Goal: Information Seeking & Learning: Learn about a topic

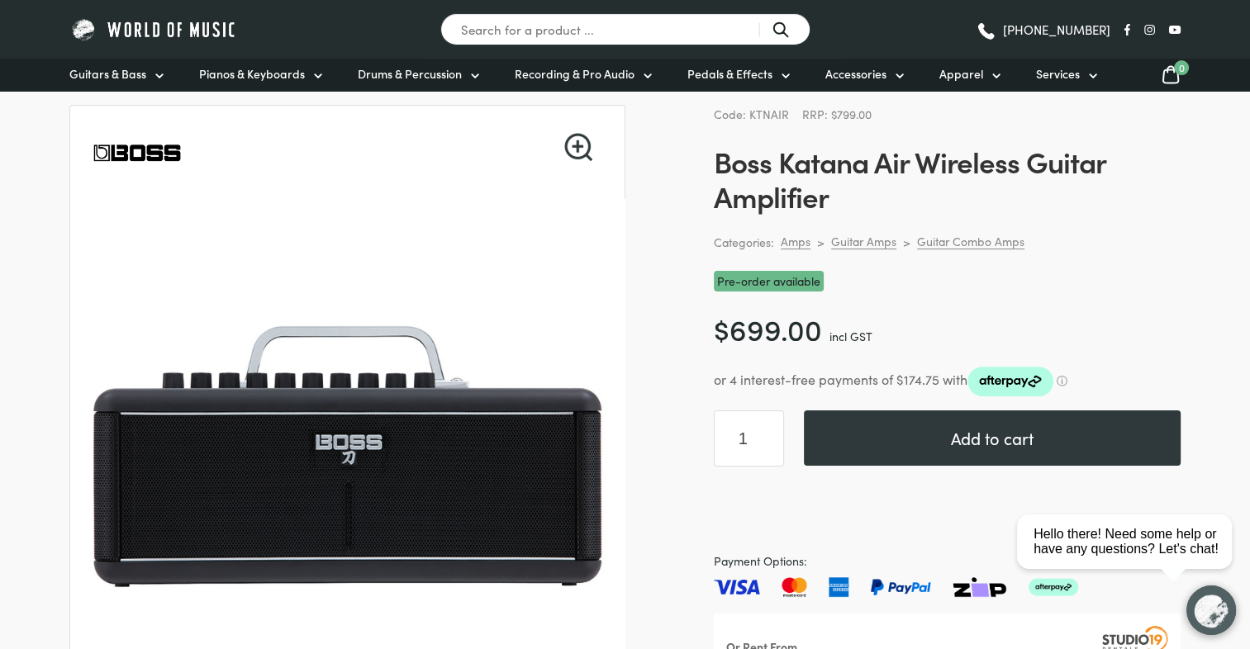
scroll to position [496, 0]
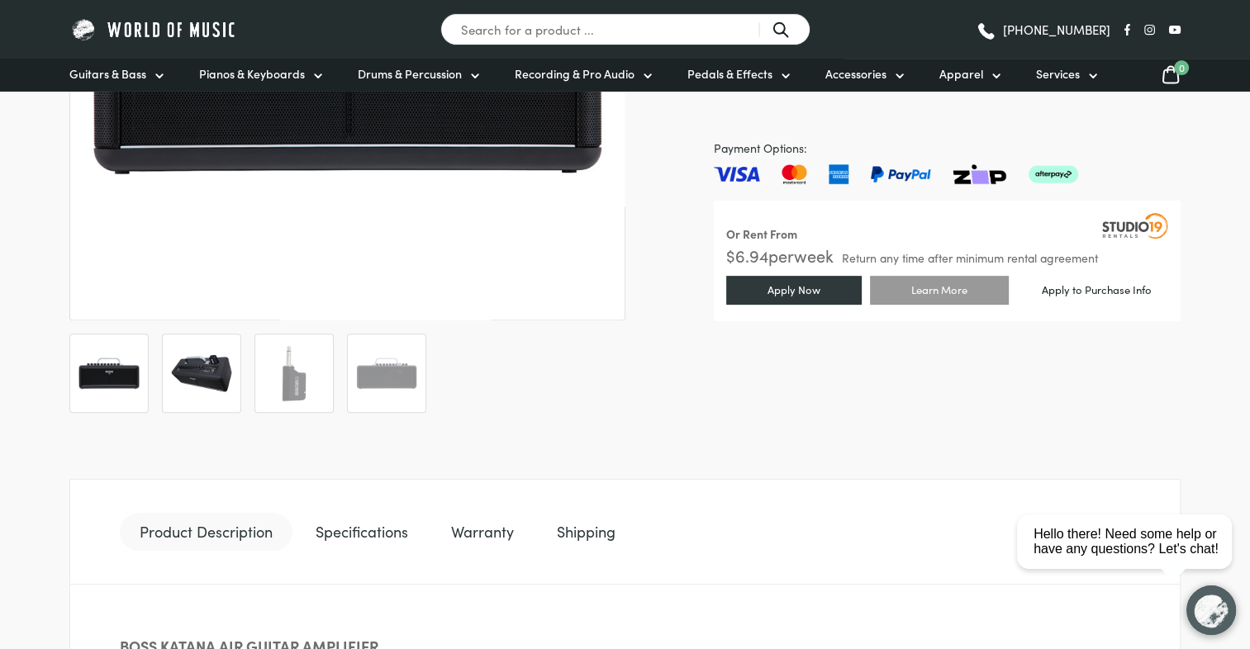
click at [209, 388] on img at bounding box center [201, 373] width 61 height 61
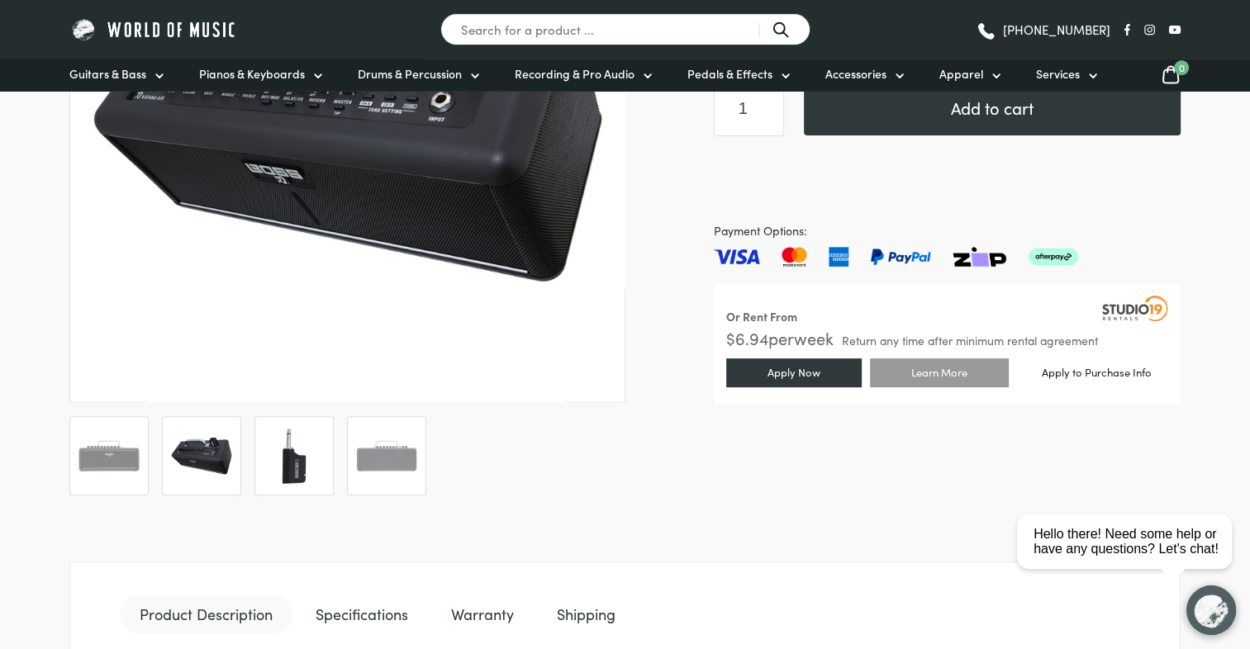
click at [287, 474] on img at bounding box center [293, 455] width 61 height 61
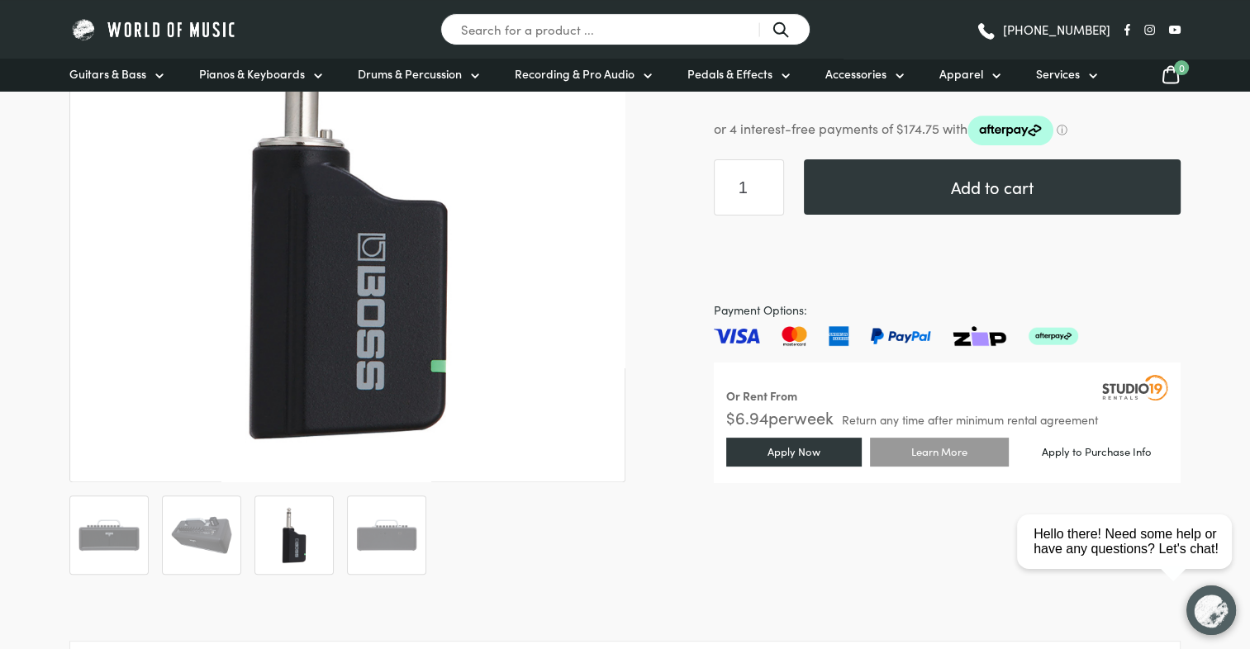
scroll to position [330, 0]
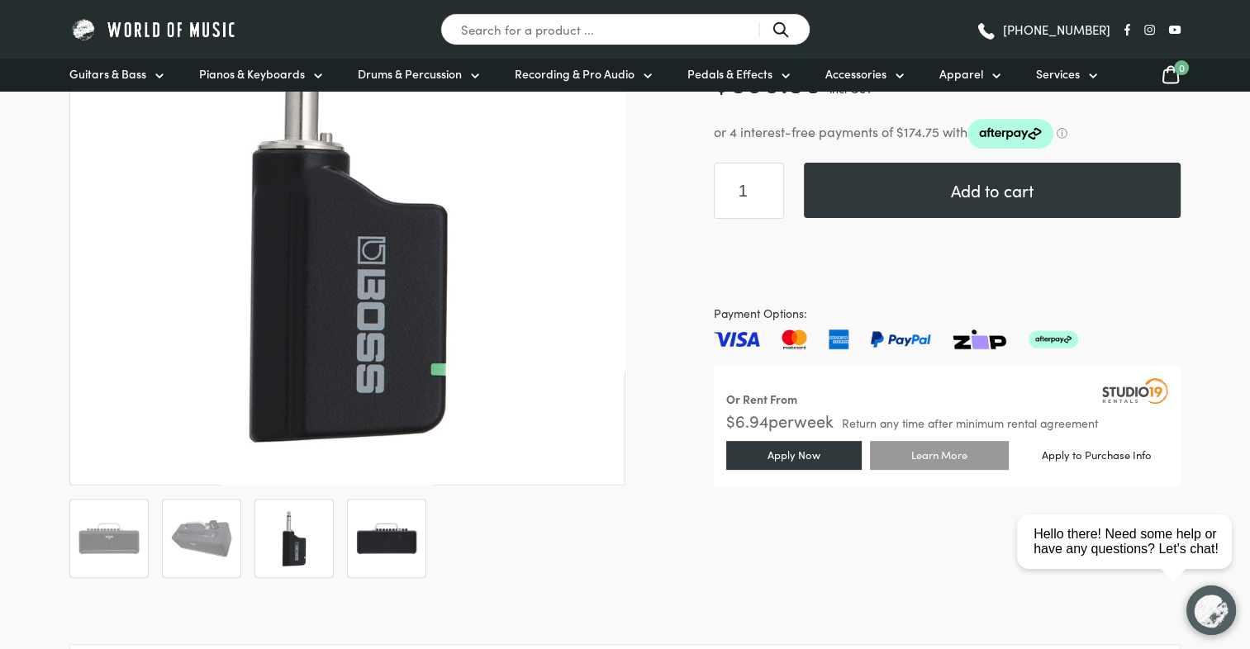
click at [373, 540] on img at bounding box center [386, 538] width 61 height 61
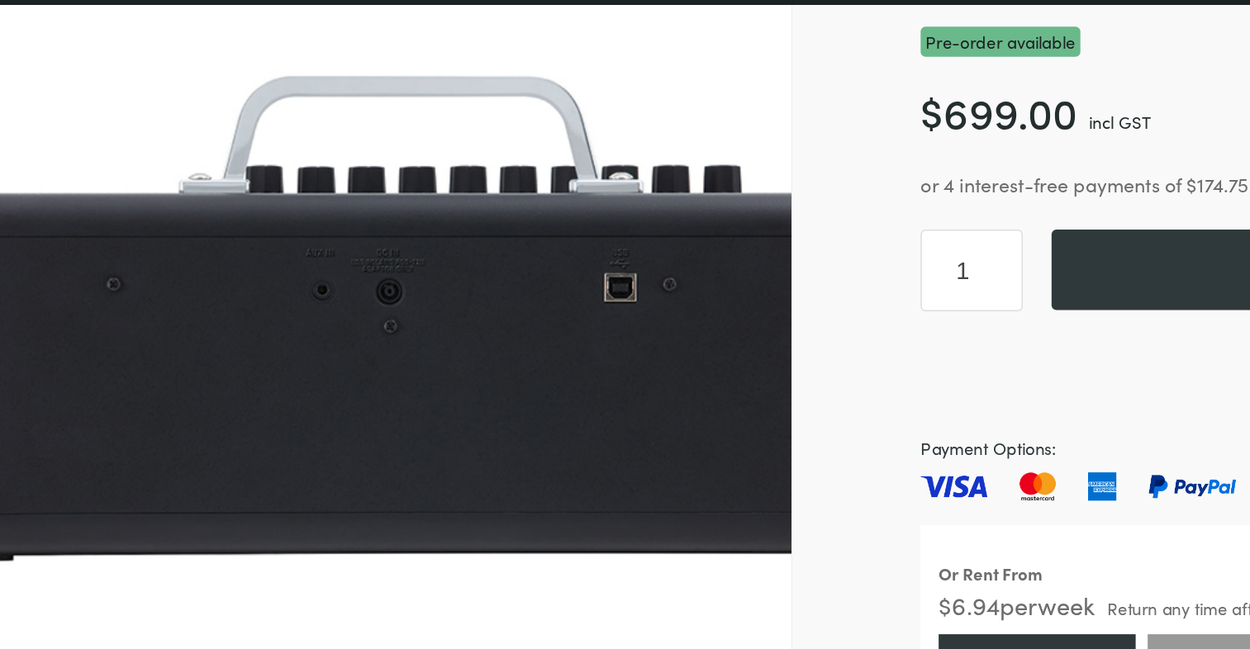
scroll to position [248, 0]
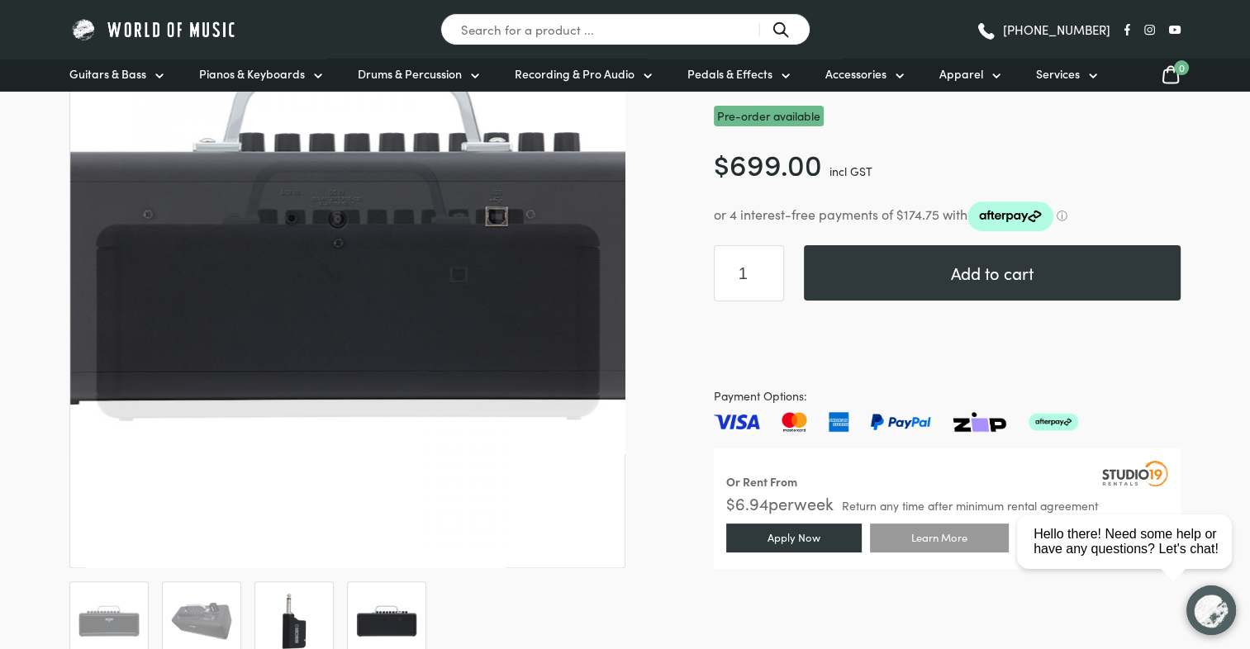
click at [301, 589] on li at bounding box center [293, 620] width 79 height 79
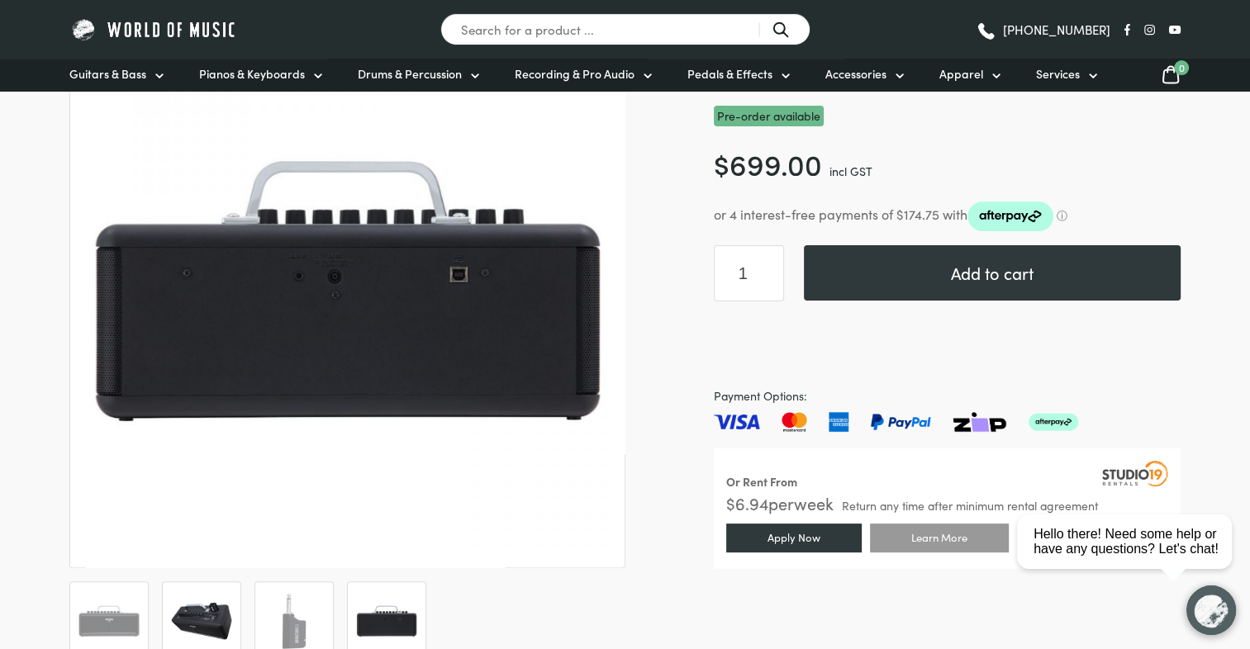
click at [232, 600] on li at bounding box center [201, 620] width 79 height 79
click at [216, 611] on img at bounding box center [201, 621] width 61 height 61
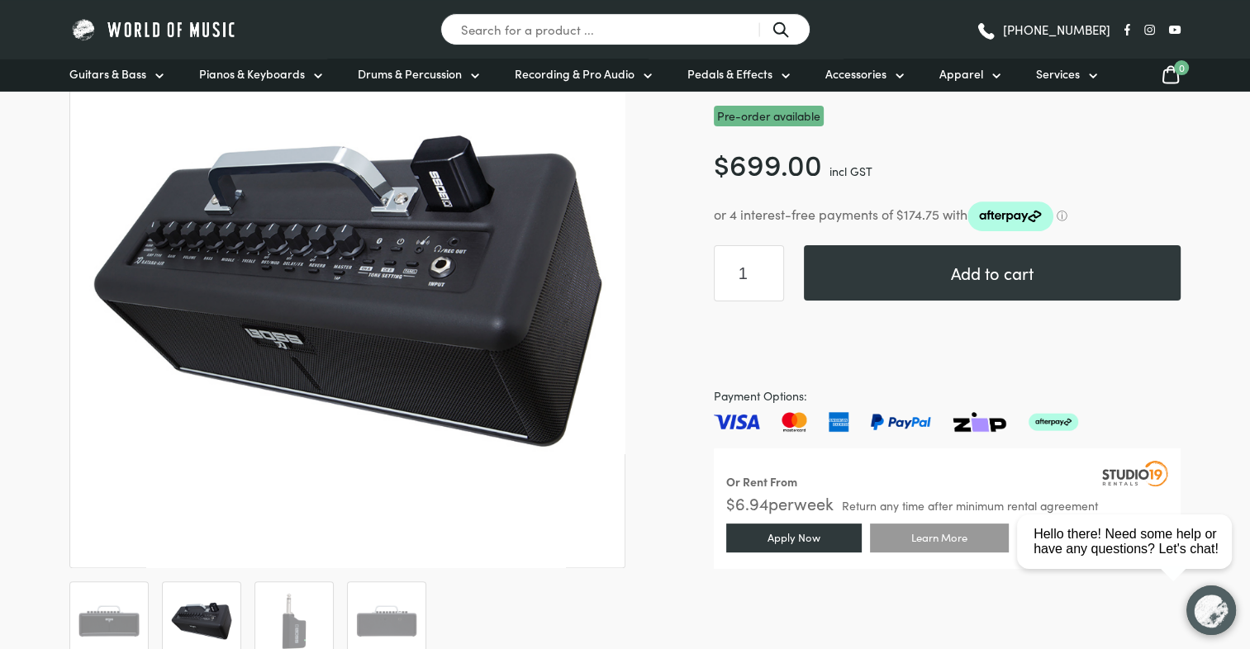
click at [211, 616] on img at bounding box center [201, 621] width 61 height 61
click at [131, 610] on img at bounding box center [108, 621] width 61 height 61
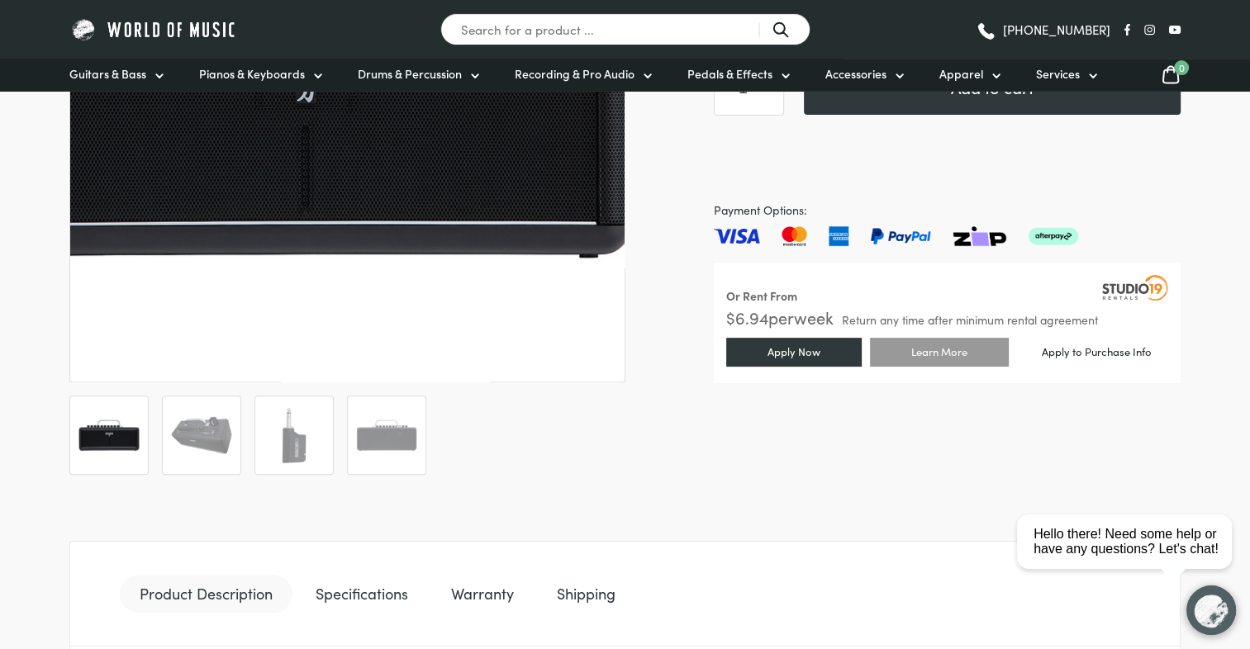
scroll to position [743, 0]
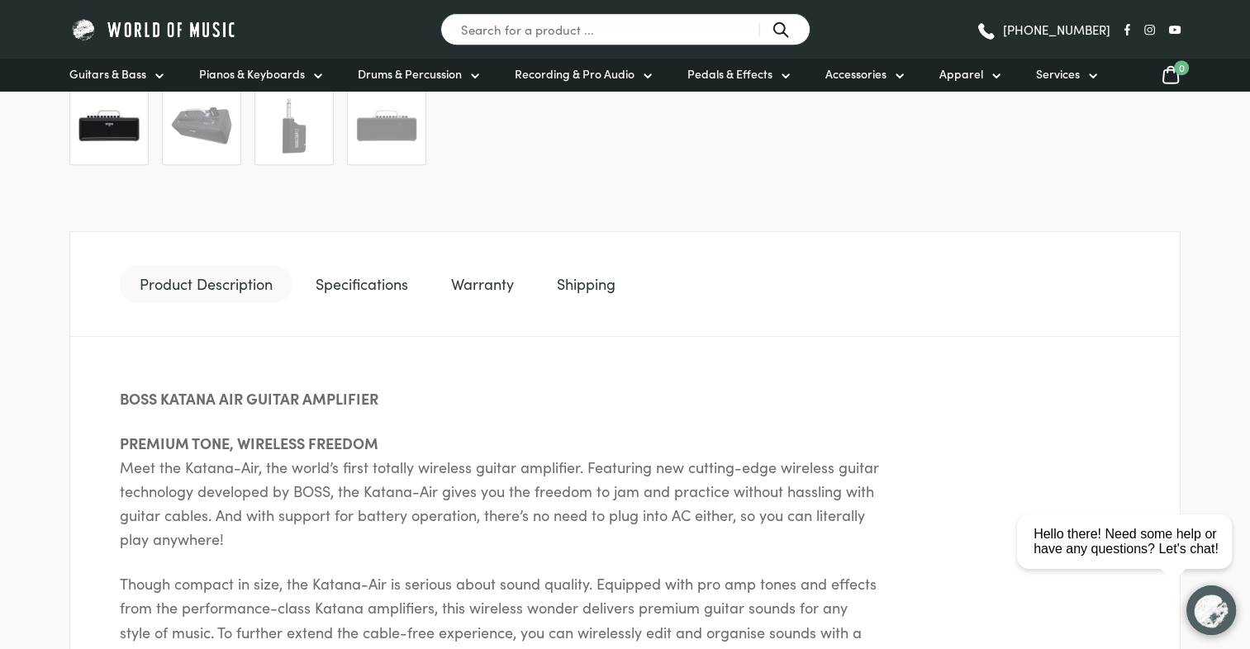
click at [350, 269] on link "Specifications" at bounding box center [362, 284] width 132 height 38
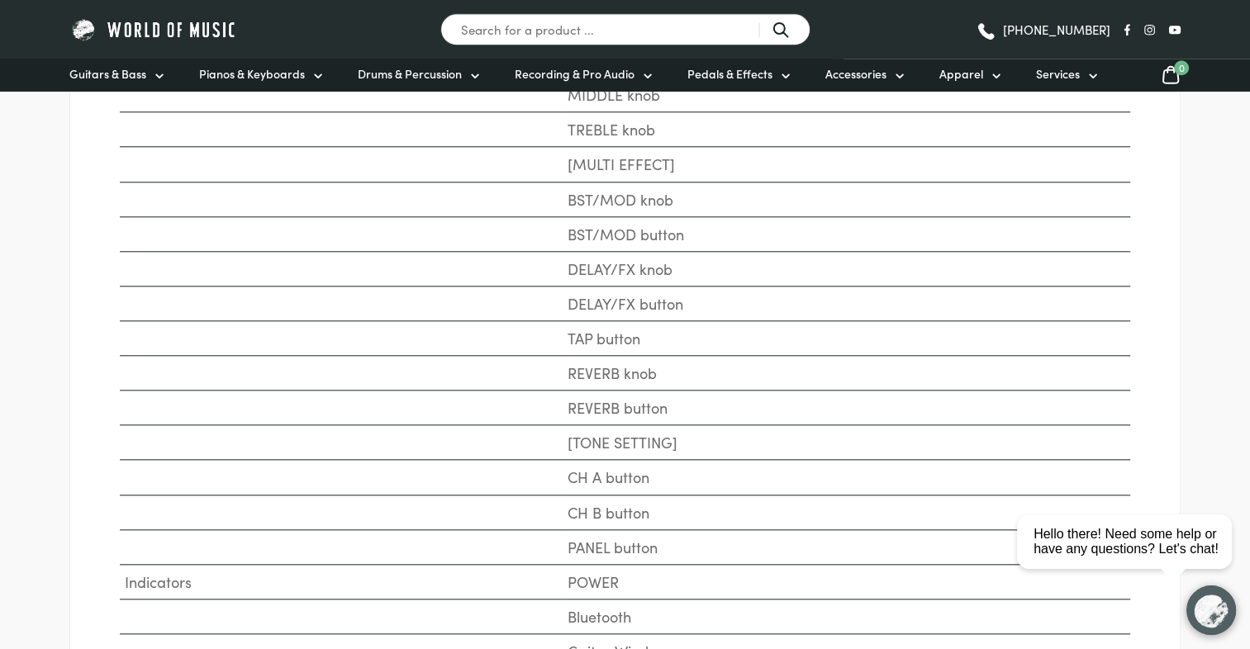
scroll to position [1569, 0]
click at [634, 441] on td "CH A button" at bounding box center [845, 447] width 567 height 35
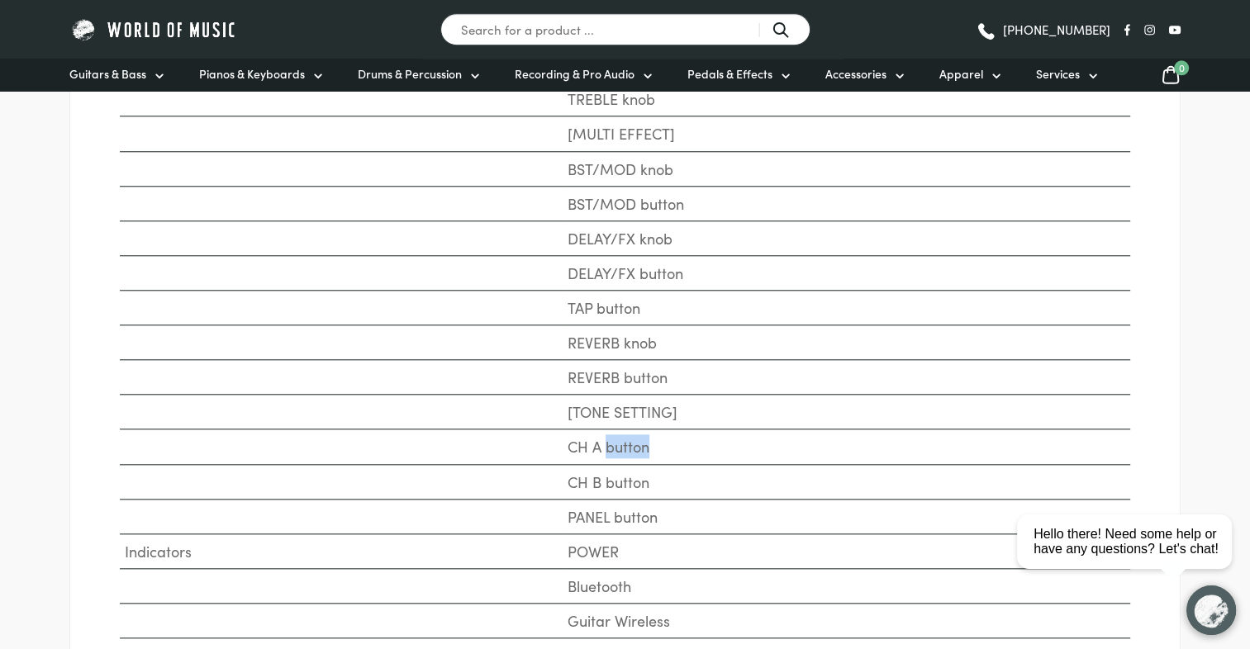
click at [634, 441] on td "CH A button" at bounding box center [845, 447] width 567 height 35
drag, startPoint x: 634, startPoint y: 441, endPoint x: 638, endPoint y: 481, distance: 39.8
click at [638, 481] on td "CH B button" at bounding box center [845, 481] width 567 height 35
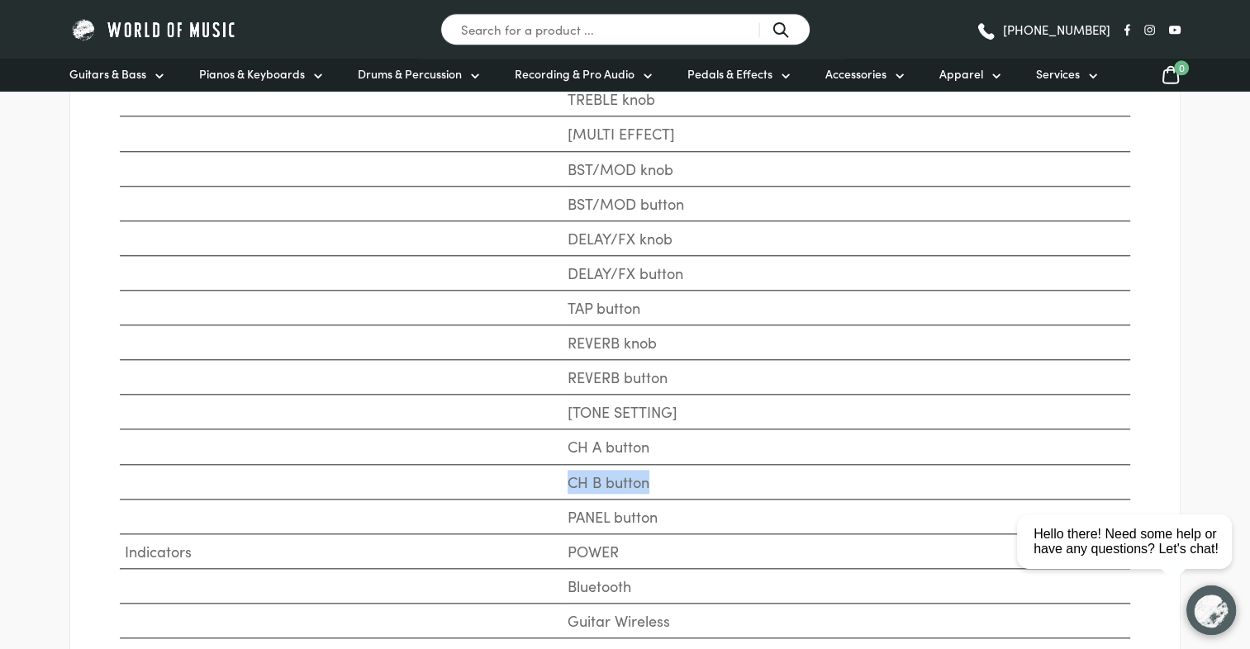
click at [638, 481] on td "CH B button" at bounding box center [845, 481] width 567 height 35
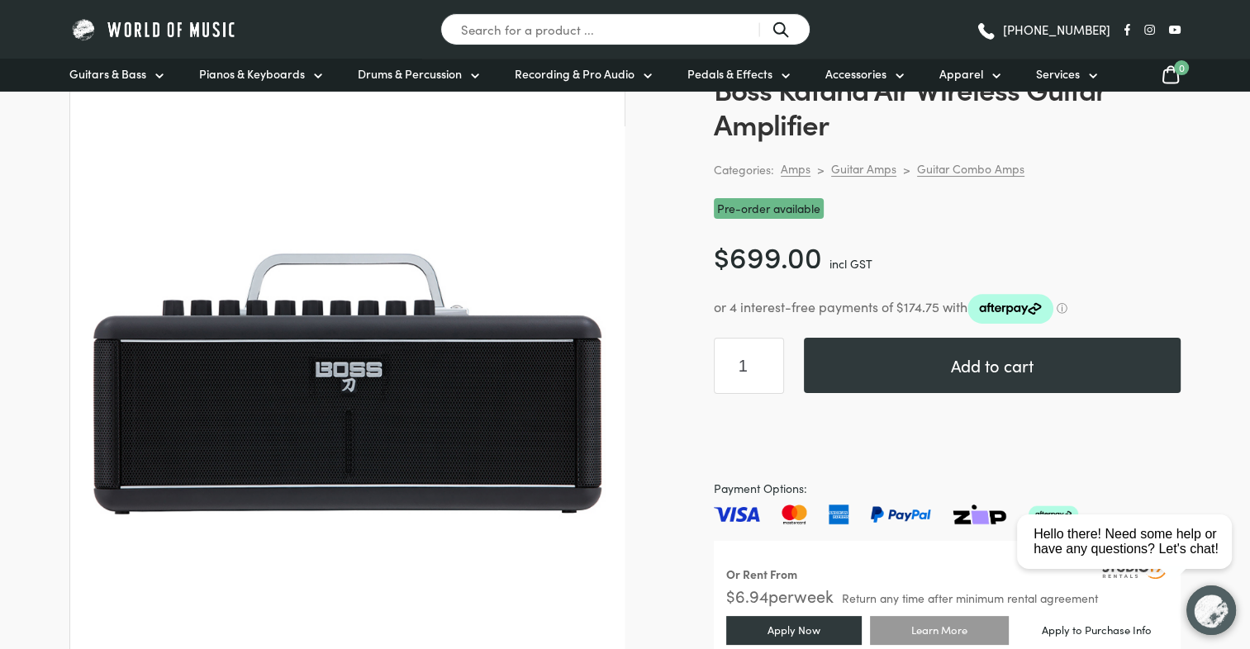
scroll to position [165, 0]
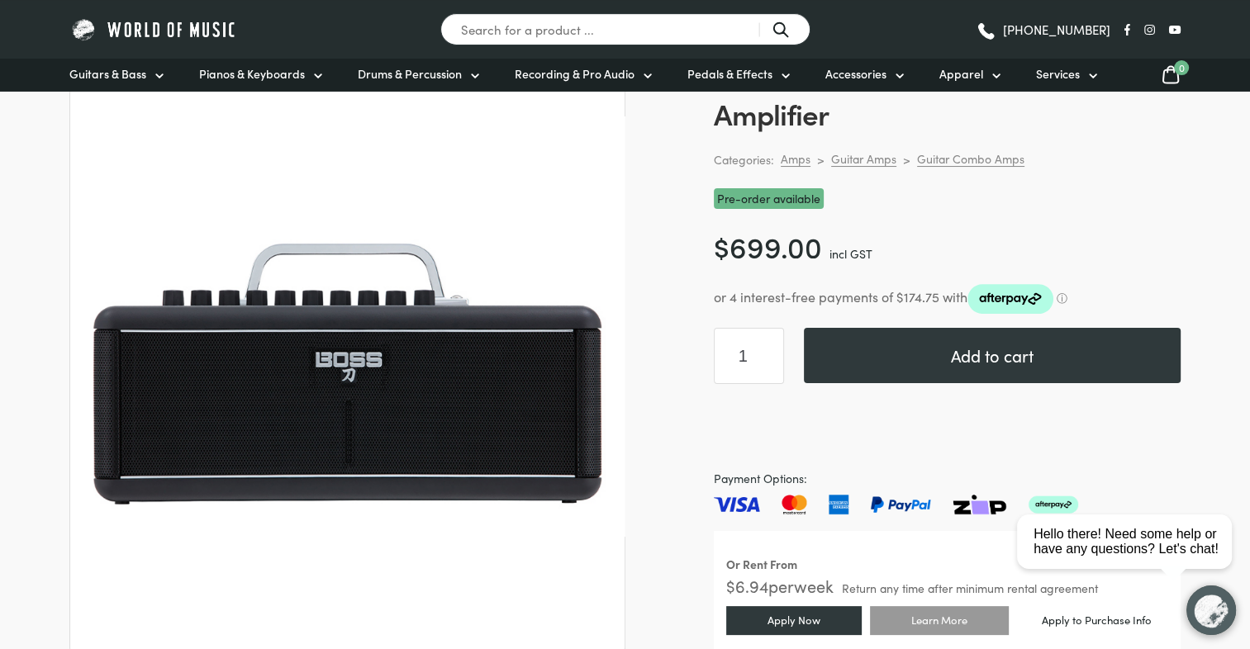
click at [768, 253] on bdi "$ 699.00" at bounding box center [768, 245] width 108 height 40
click at [767, 252] on bdi "$ 699.00" at bounding box center [768, 245] width 108 height 40
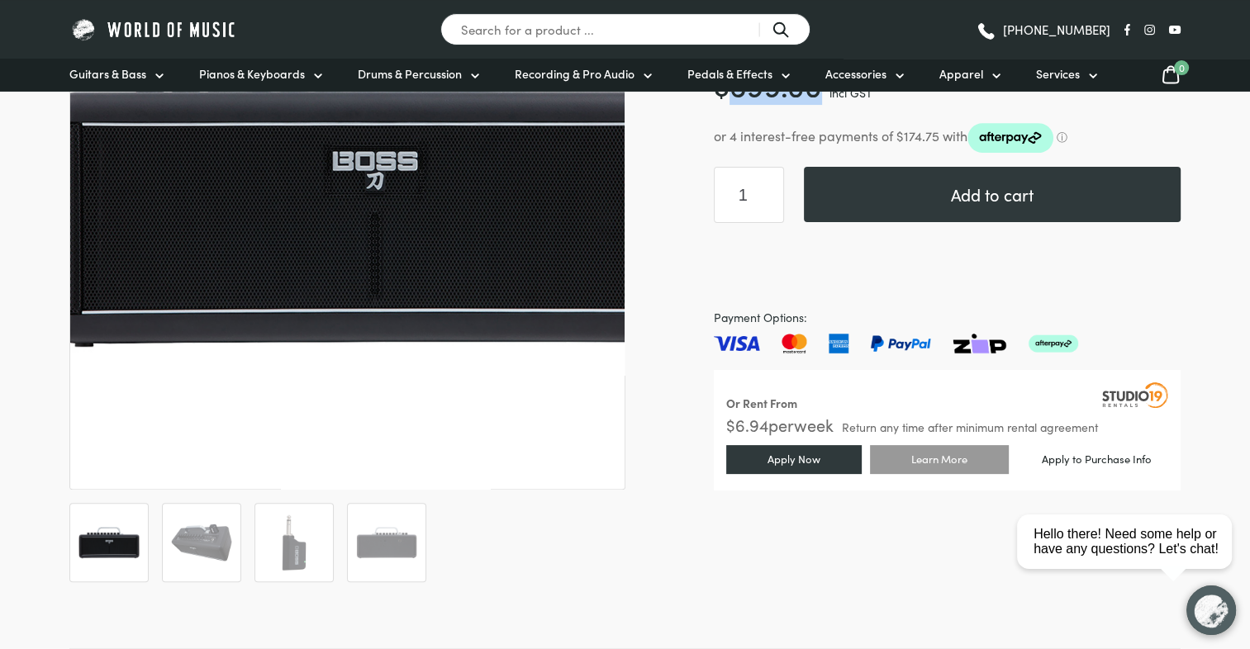
scroll to position [330, 0]
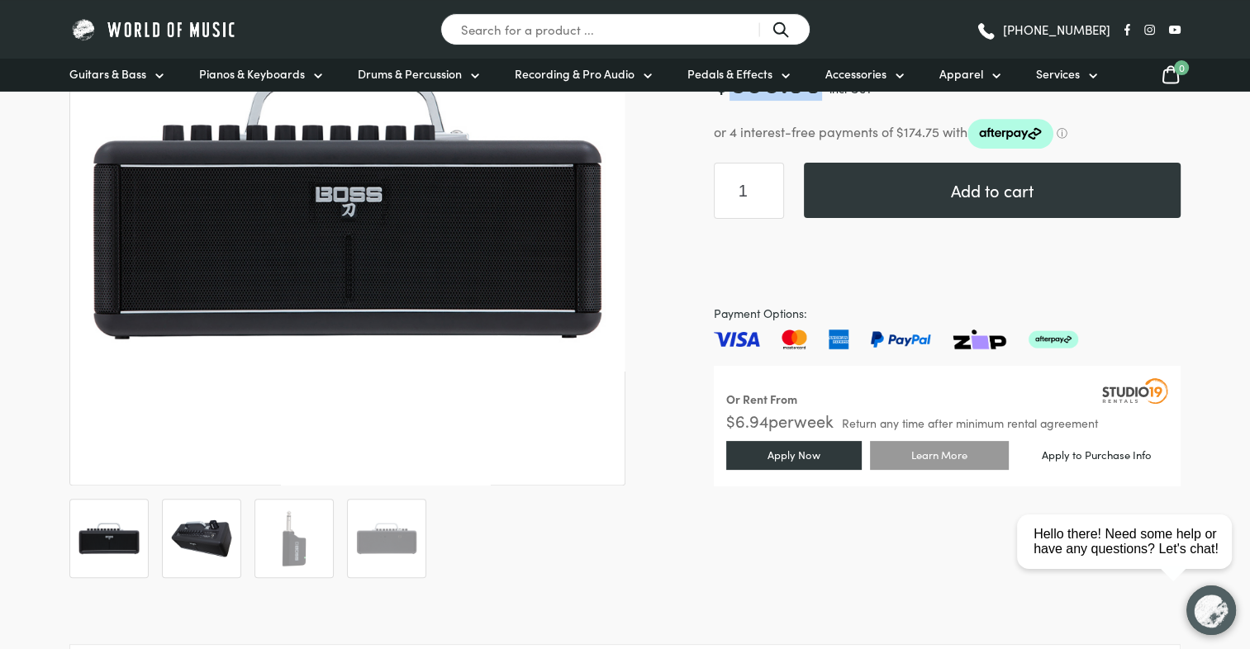
click at [216, 531] on img at bounding box center [201, 538] width 61 height 61
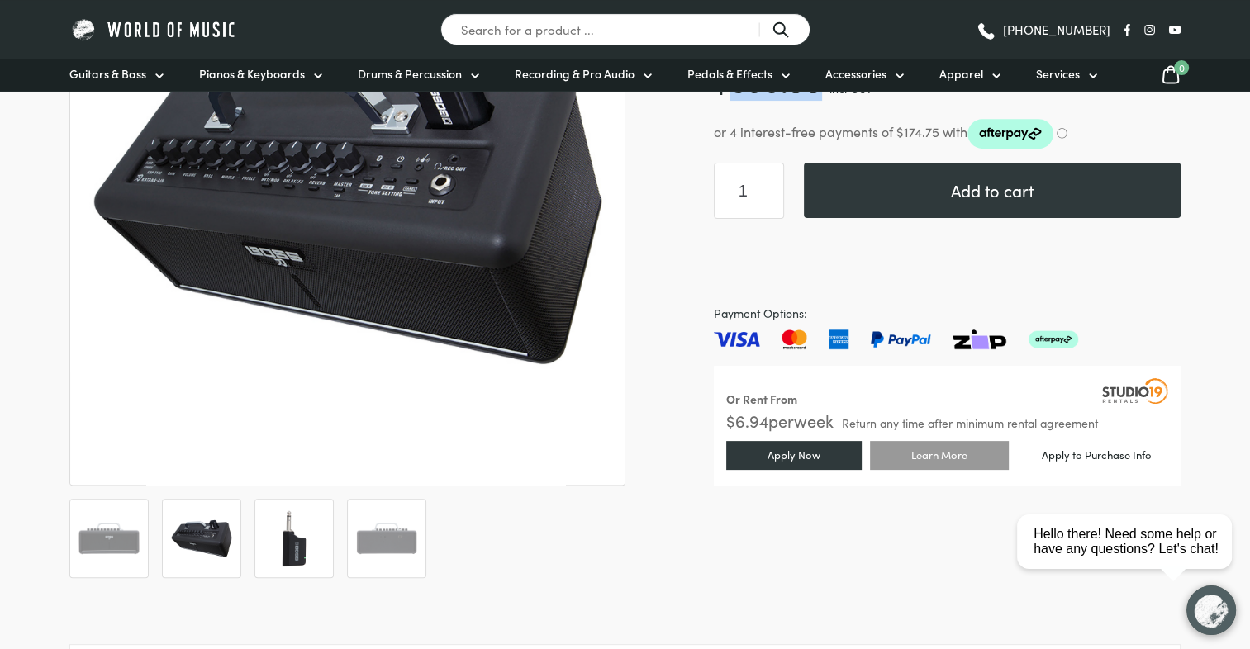
click at [287, 563] on img at bounding box center [293, 538] width 61 height 61
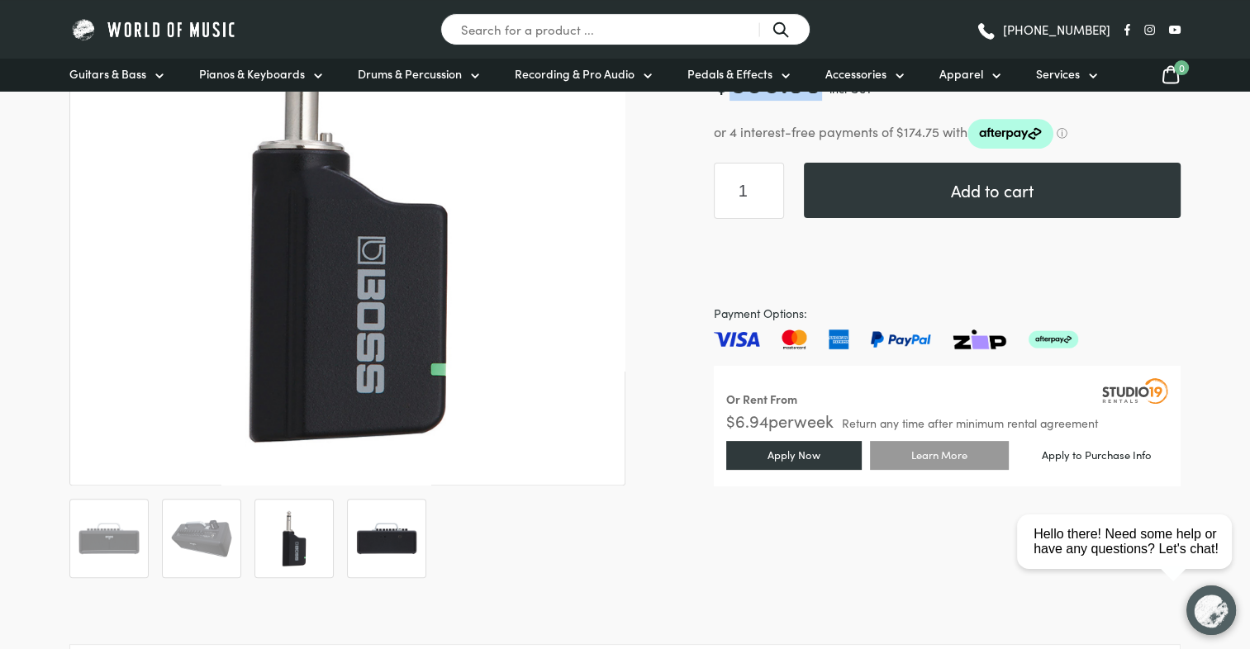
click at [394, 551] on img at bounding box center [386, 538] width 61 height 61
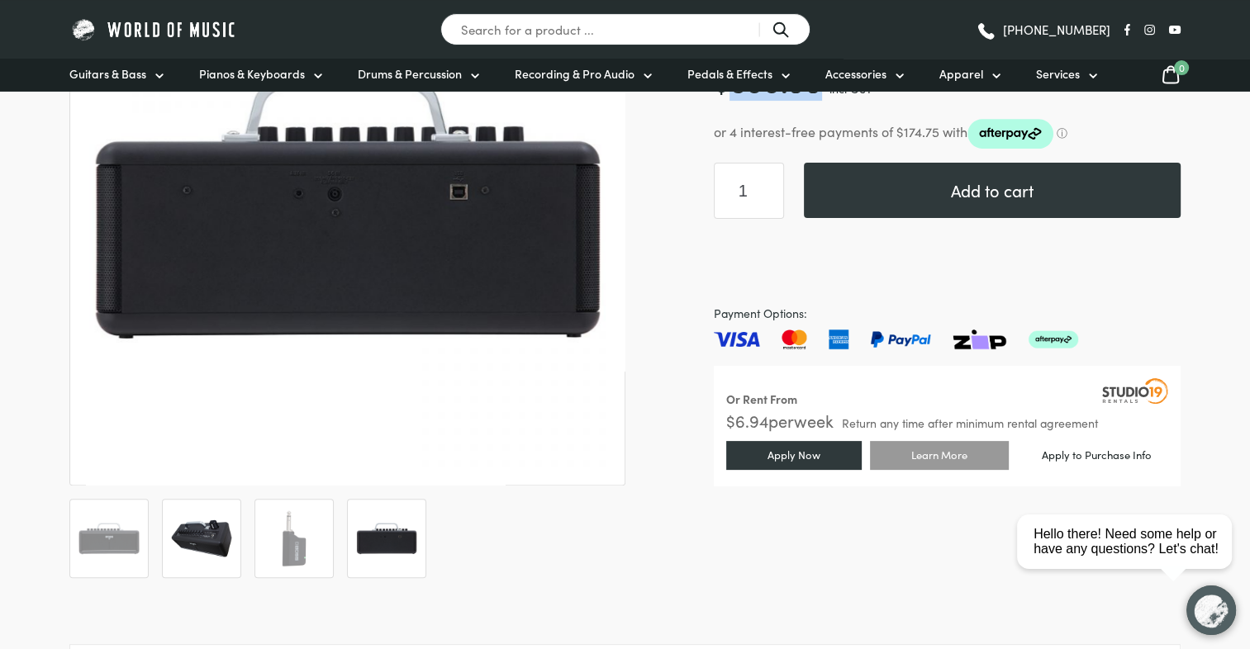
click at [171, 529] on img at bounding box center [201, 538] width 61 height 61
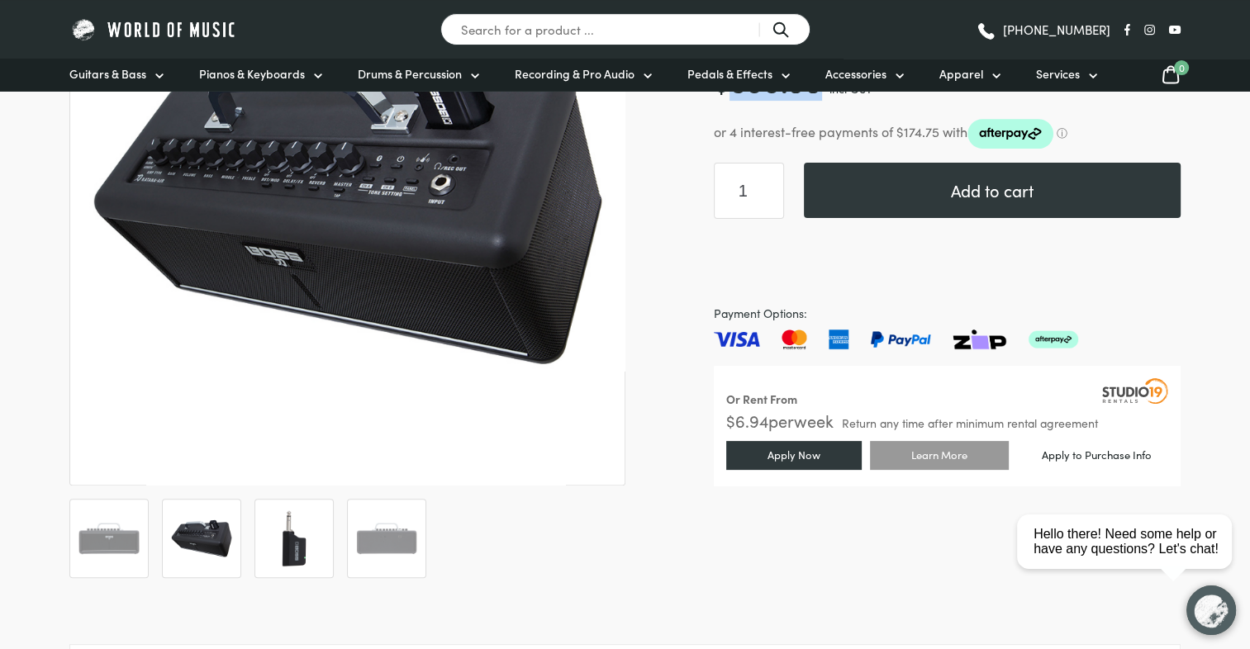
click at [301, 547] on img at bounding box center [293, 538] width 61 height 61
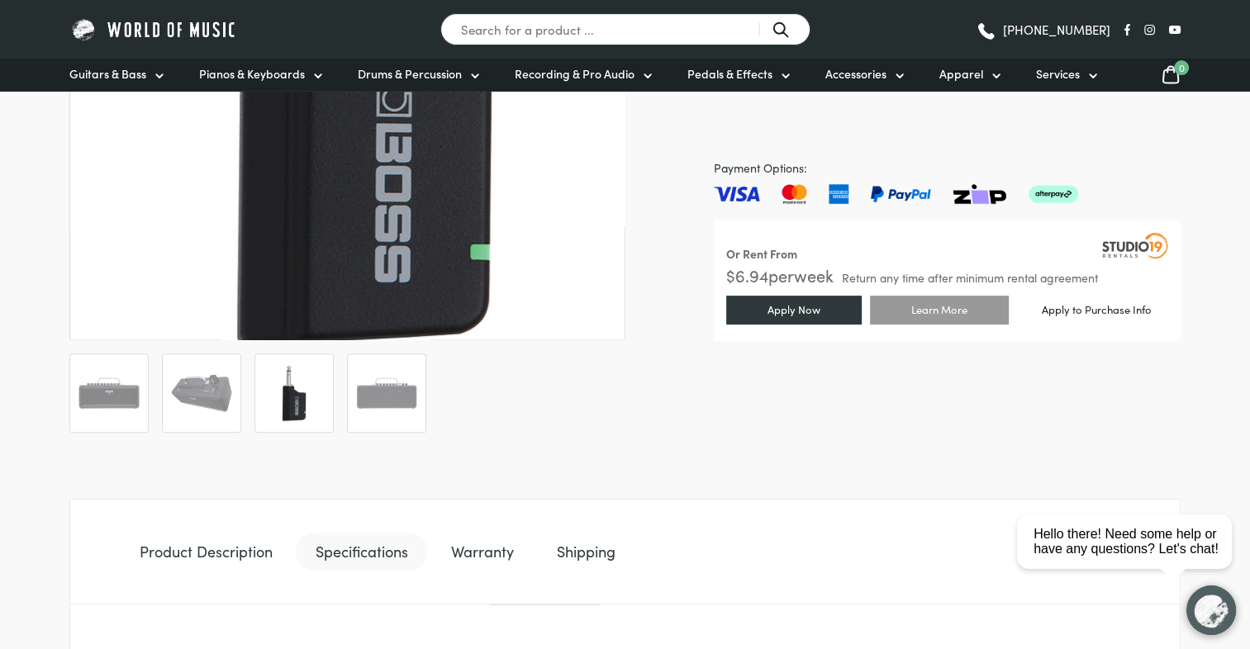
scroll to position [496, 0]
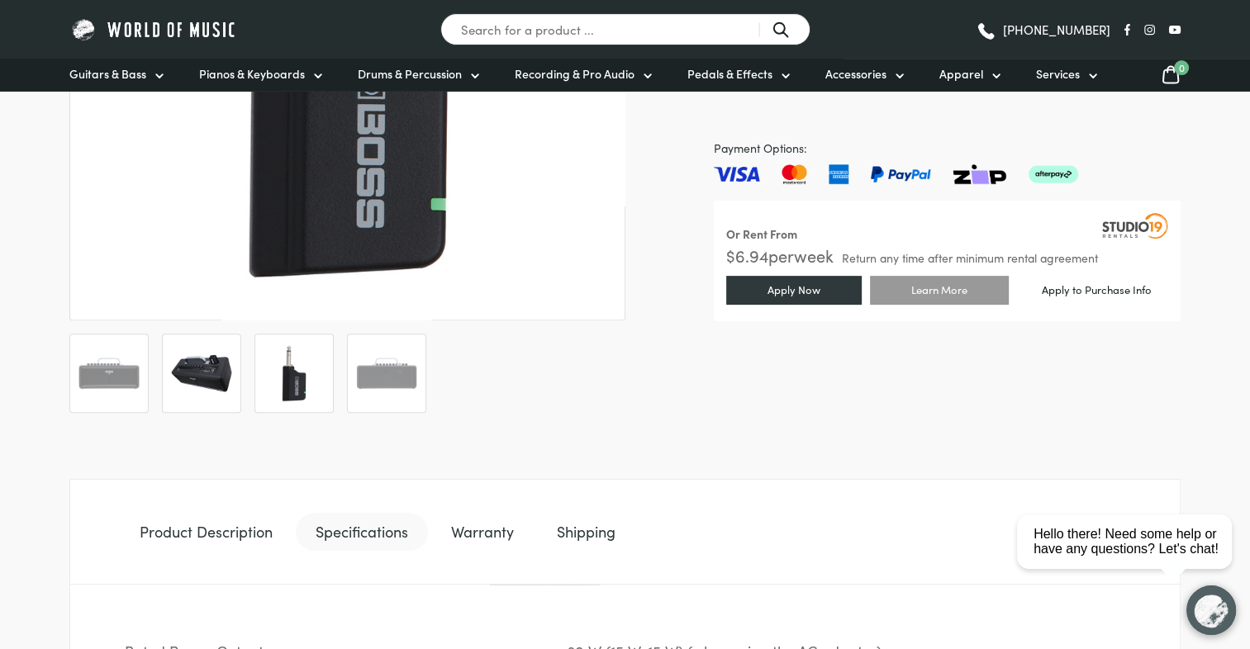
click at [182, 400] on img at bounding box center [201, 373] width 61 height 61
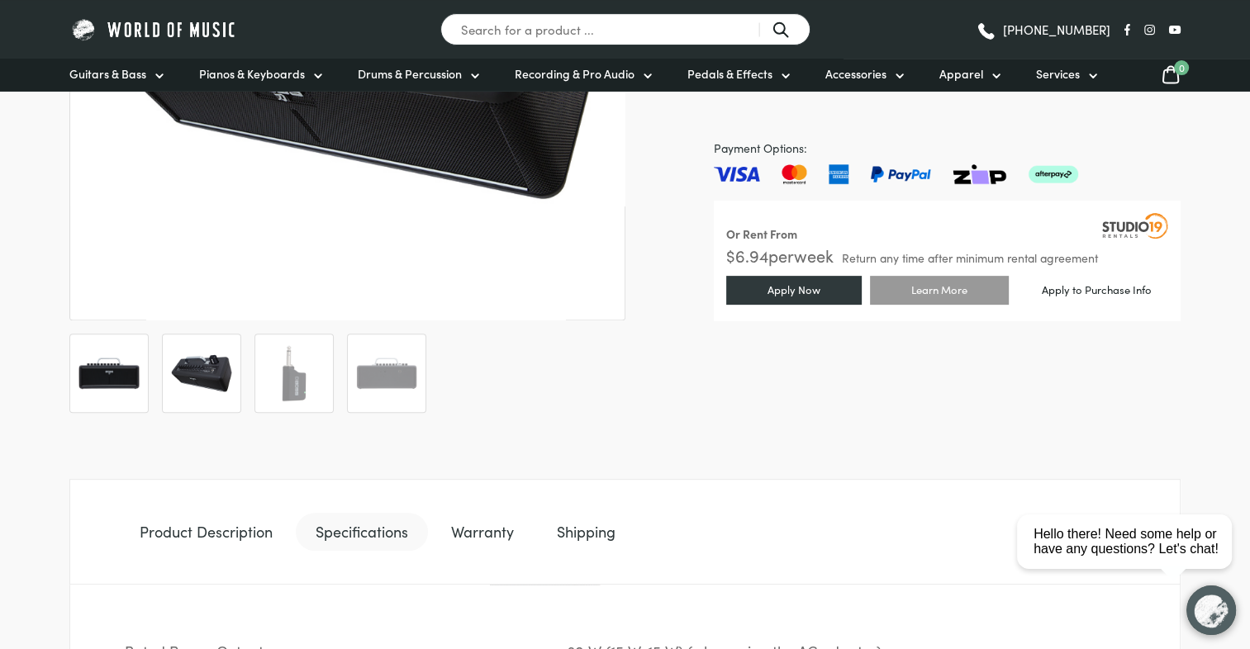
click at [134, 392] on img at bounding box center [108, 373] width 61 height 61
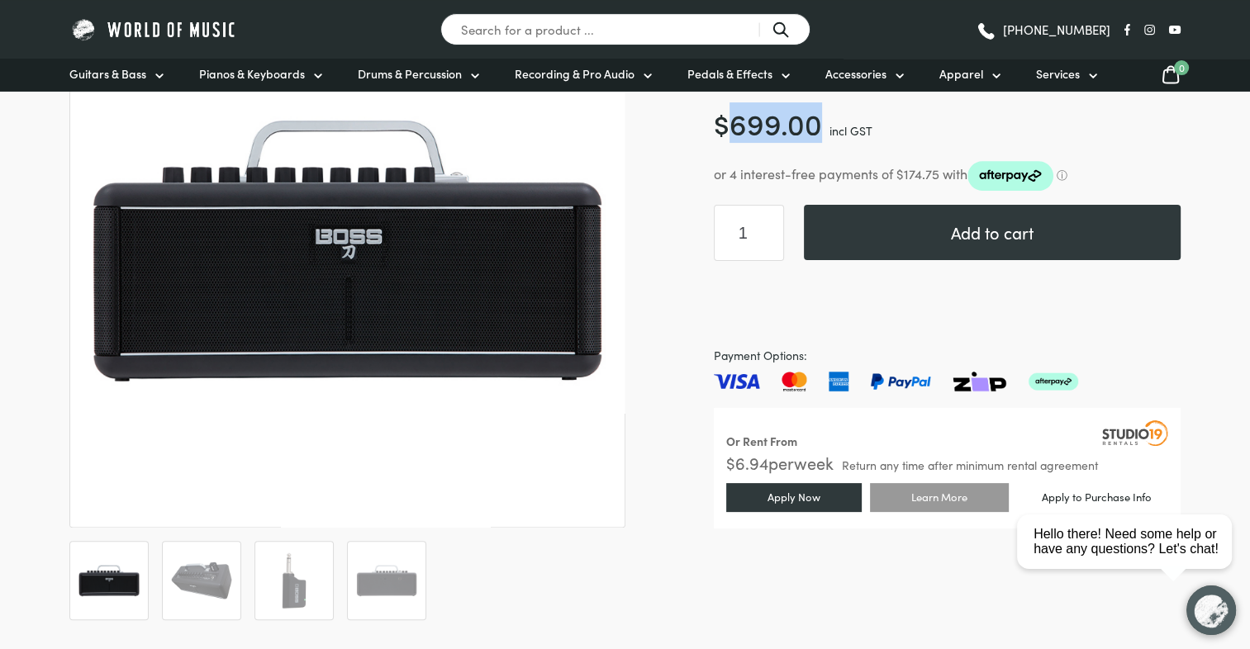
scroll to position [248, 0]
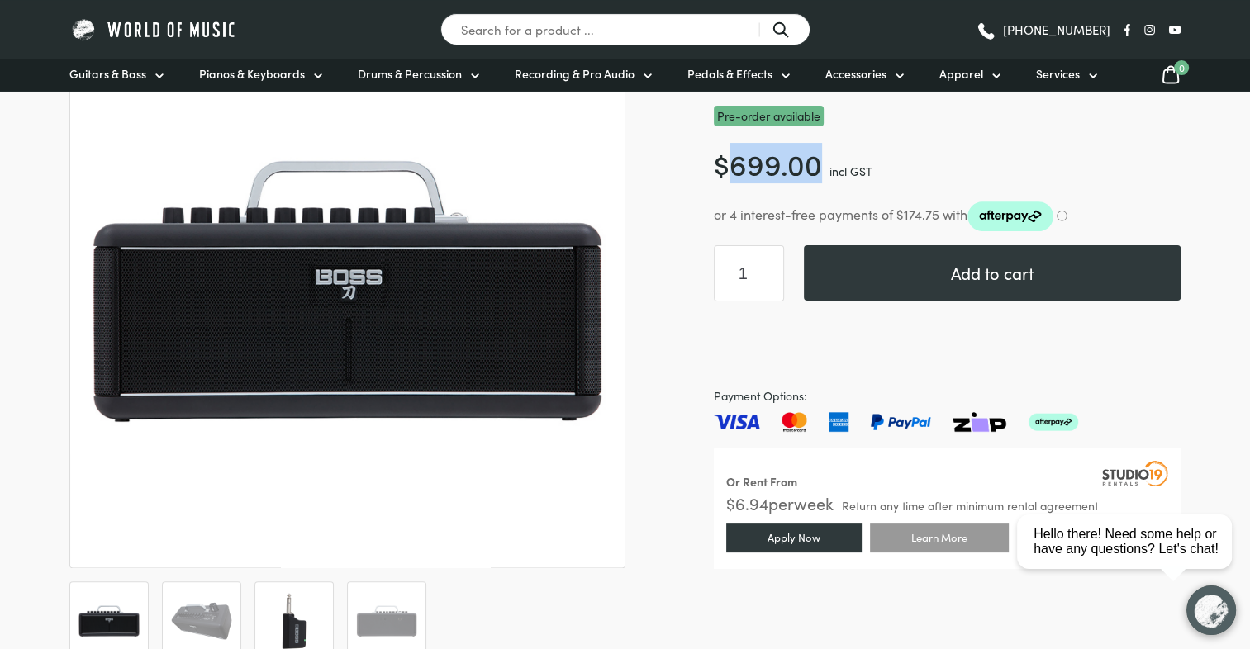
click at [296, 596] on img at bounding box center [293, 621] width 61 height 61
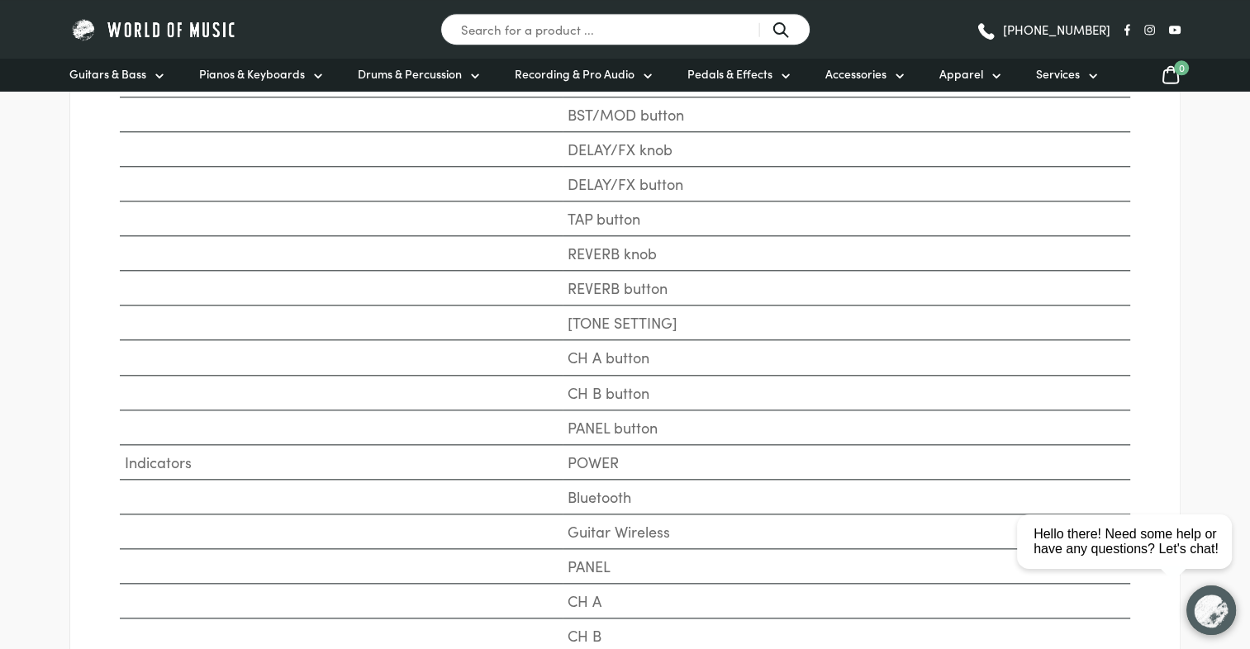
scroll to position [1687, 0]
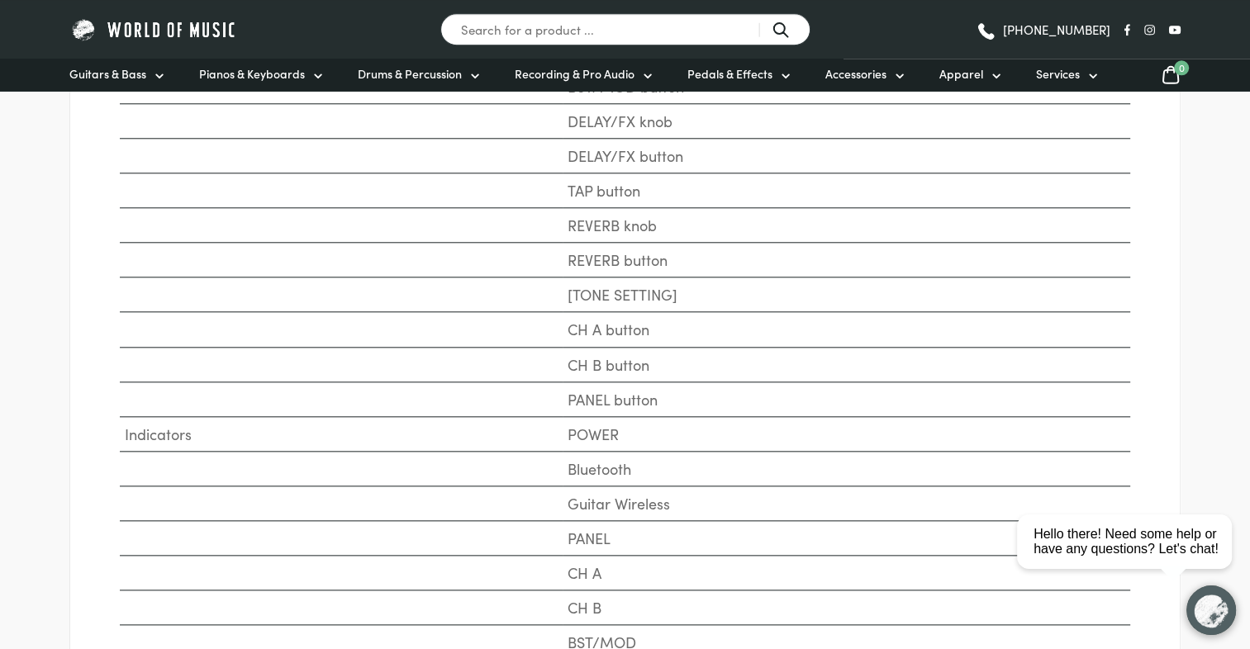
click at [591, 463] on td "Bluetooth" at bounding box center [845, 468] width 567 height 35
drag, startPoint x: 591, startPoint y: 463, endPoint x: 605, endPoint y: 488, distance: 29.2
click at [605, 488] on td "Guitar Wireless" at bounding box center [845, 503] width 567 height 35
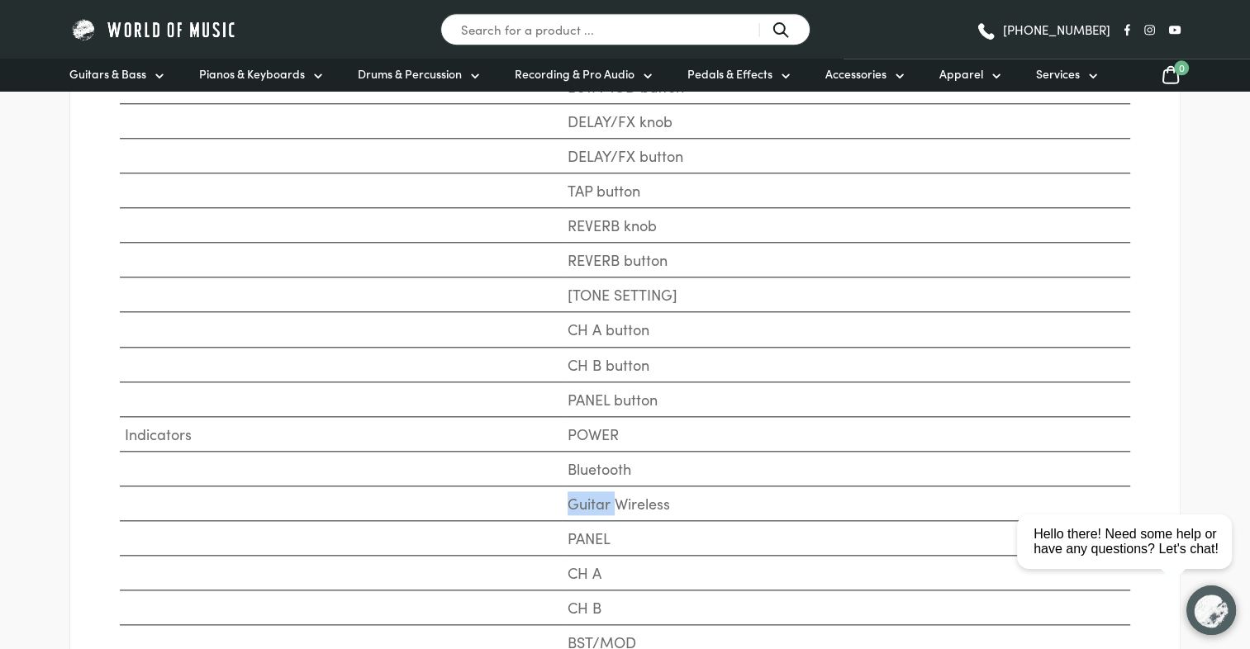
click at [605, 488] on td "Guitar Wireless" at bounding box center [845, 503] width 567 height 35
drag, startPoint x: 605, startPoint y: 488, endPoint x: 629, endPoint y: 513, distance: 34.5
click at [629, 513] on td "Guitar Wireless" at bounding box center [845, 503] width 567 height 35
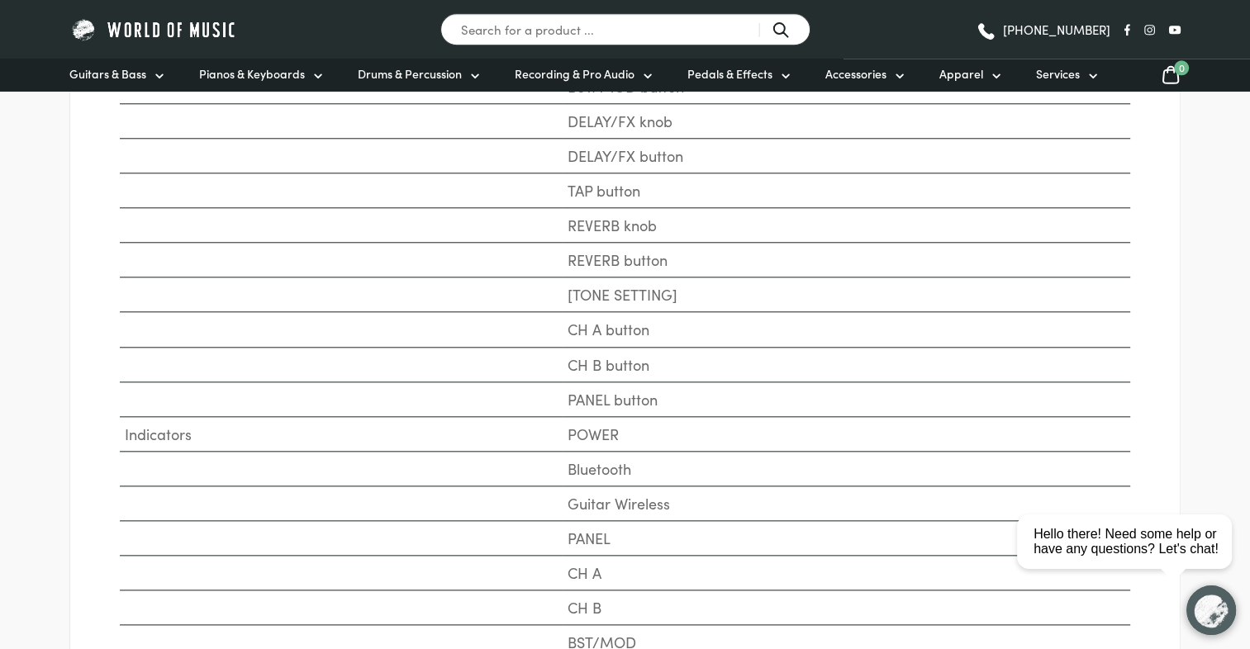
drag, startPoint x: 629, startPoint y: 513, endPoint x: 596, endPoint y: 529, distance: 36.9
click at [596, 529] on td "PANEL" at bounding box center [845, 538] width 567 height 35
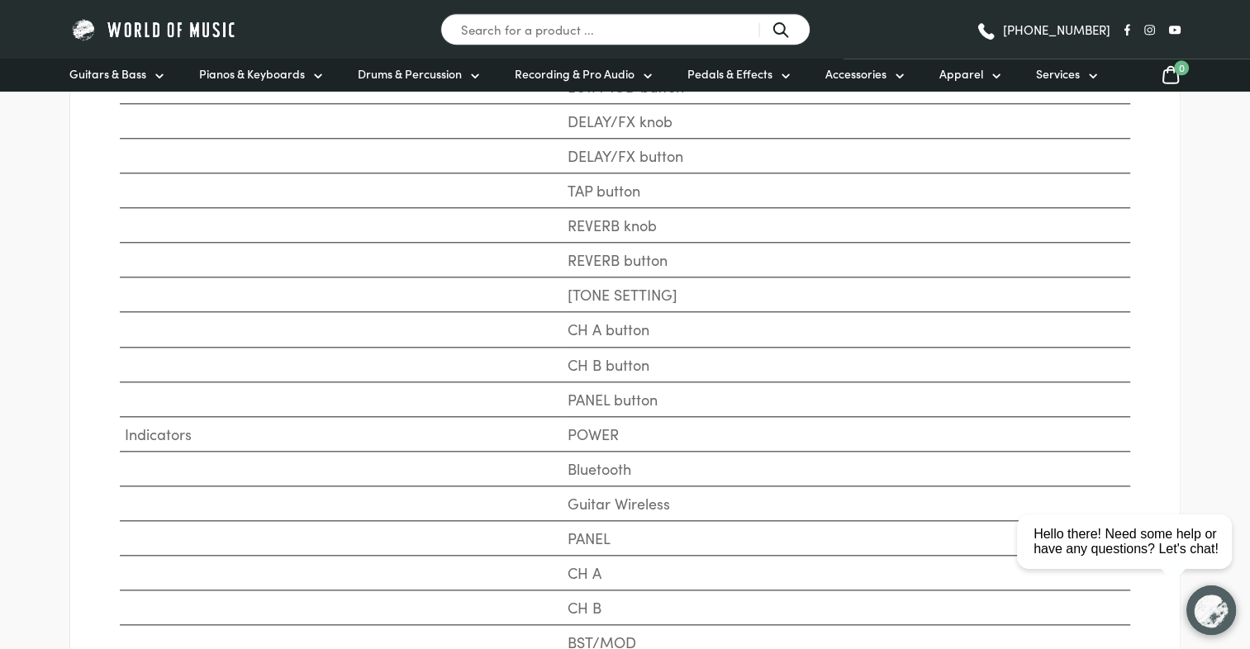
drag, startPoint x: 596, startPoint y: 529, endPoint x: 597, endPoint y: 506, distance: 24.0
click at [597, 506] on td "Guitar Wireless" at bounding box center [845, 503] width 567 height 35
drag, startPoint x: 597, startPoint y: 506, endPoint x: 612, endPoint y: 526, distance: 25.4
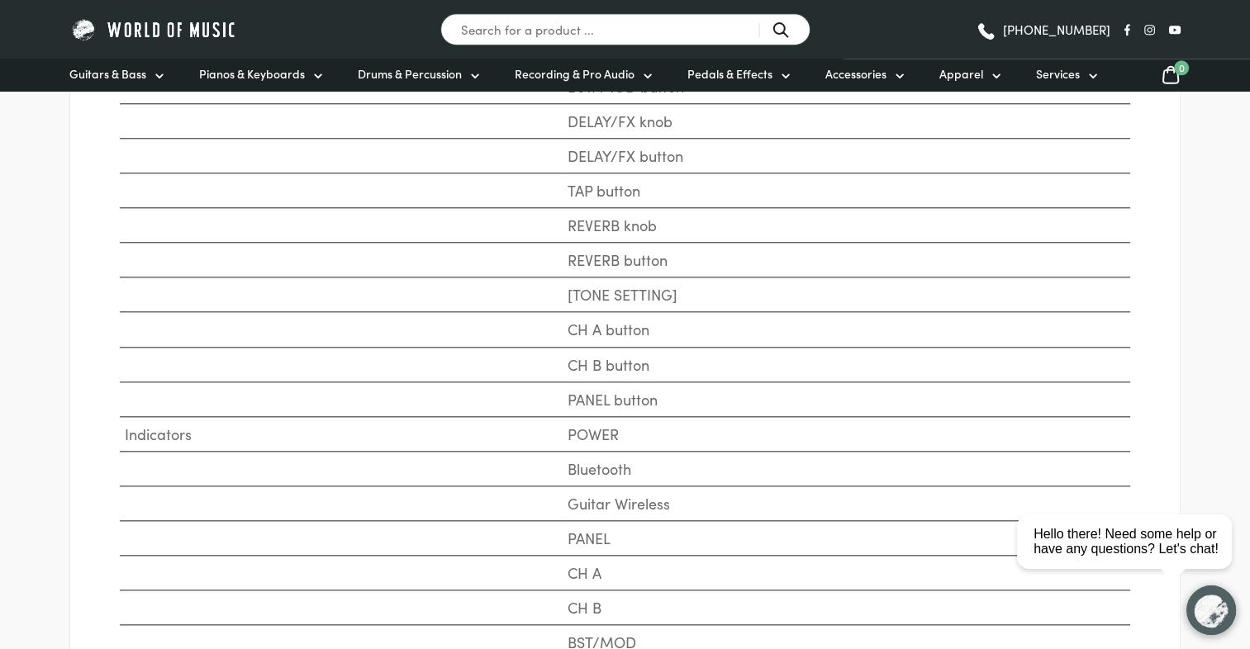
click at [612, 526] on td "PANEL" at bounding box center [845, 538] width 567 height 35
click at [602, 533] on td "PANEL" at bounding box center [845, 538] width 567 height 35
drag, startPoint x: 602, startPoint y: 533, endPoint x: 587, endPoint y: 507, distance: 29.6
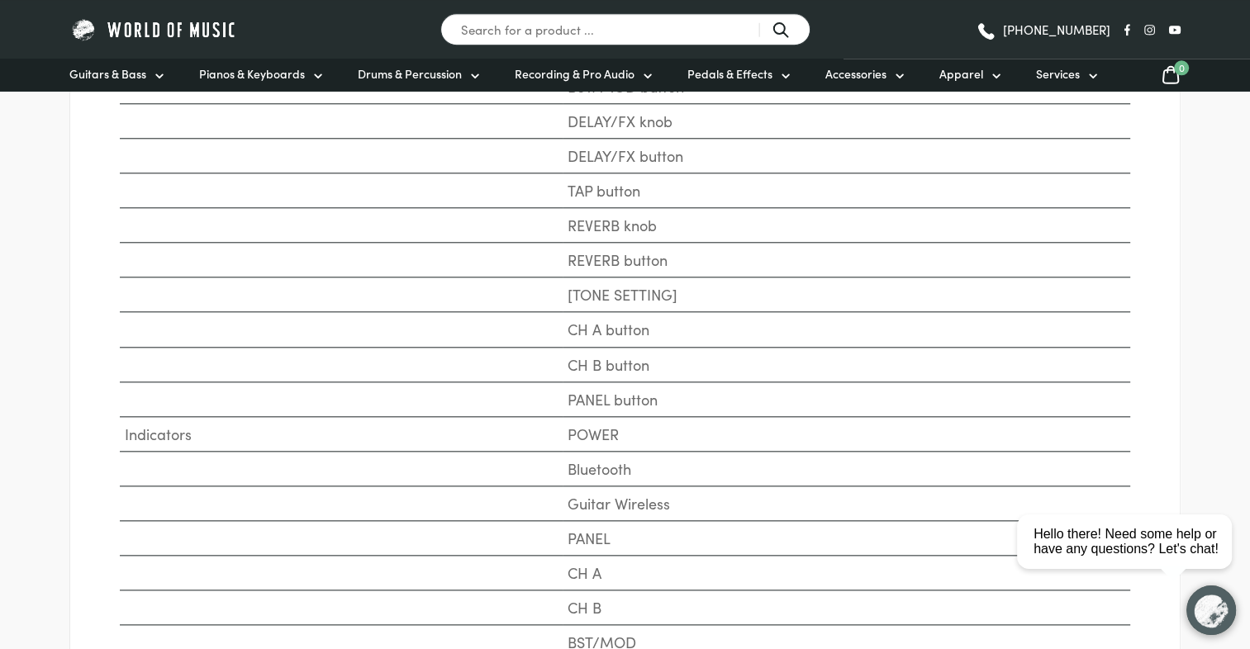
click at [587, 507] on td "Guitar Wireless" at bounding box center [845, 503] width 567 height 35
drag, startPoint x: 587, startPoint y: 507, endPoint x: 602, endPoint y: 543, distance: 38.5
click at [602, 543] on td "PANEL" at bounding box center [845, 538] width 567 height 35
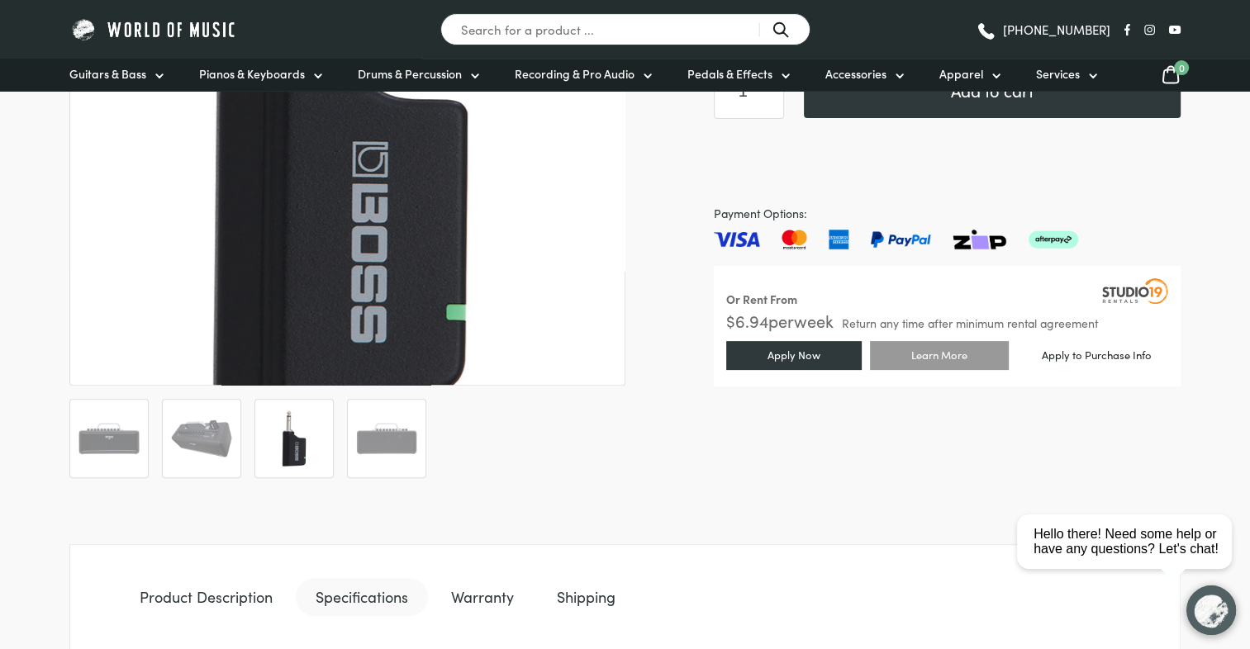
scroll to position [496, 0]
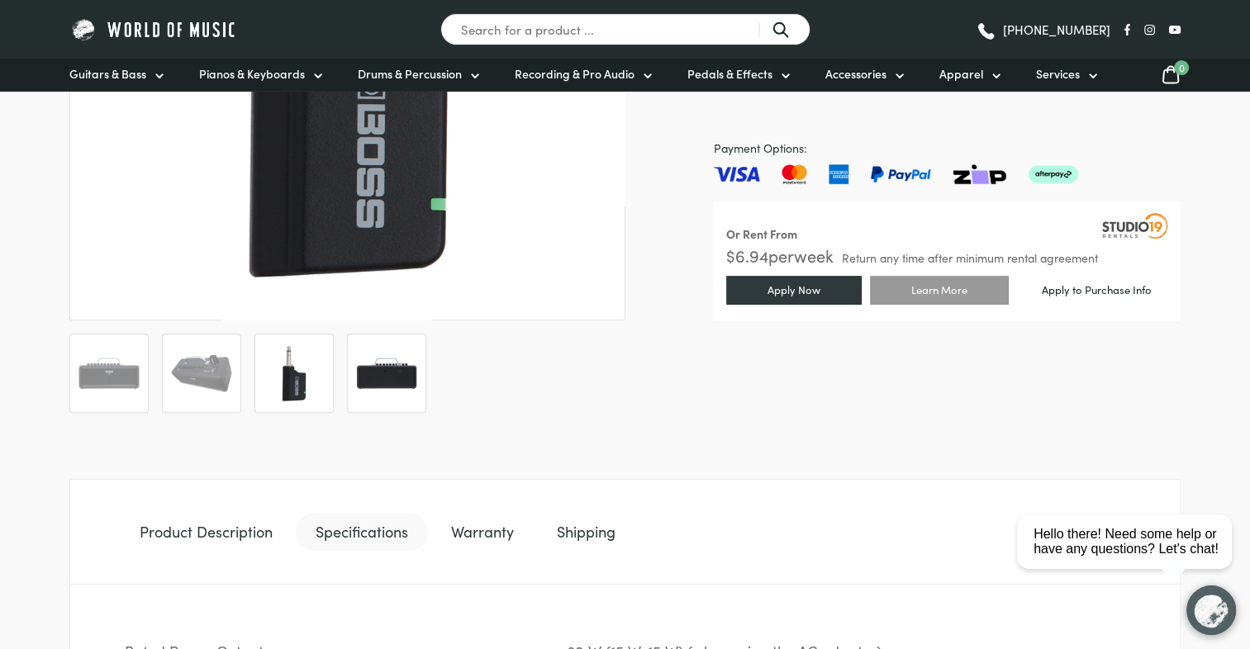
click at [363, 382] on img at bounding box center [386, 373] width 61 height 61
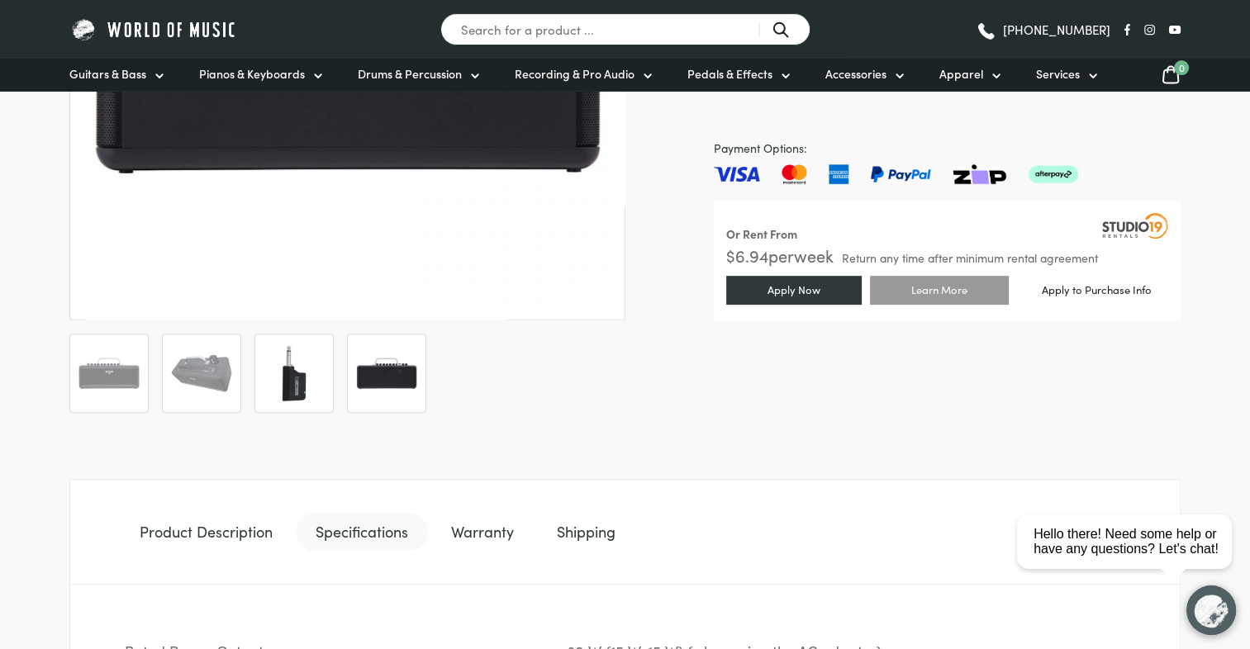
click at [274, 387] on img at bounding box center [293, 373] width 61 height 61
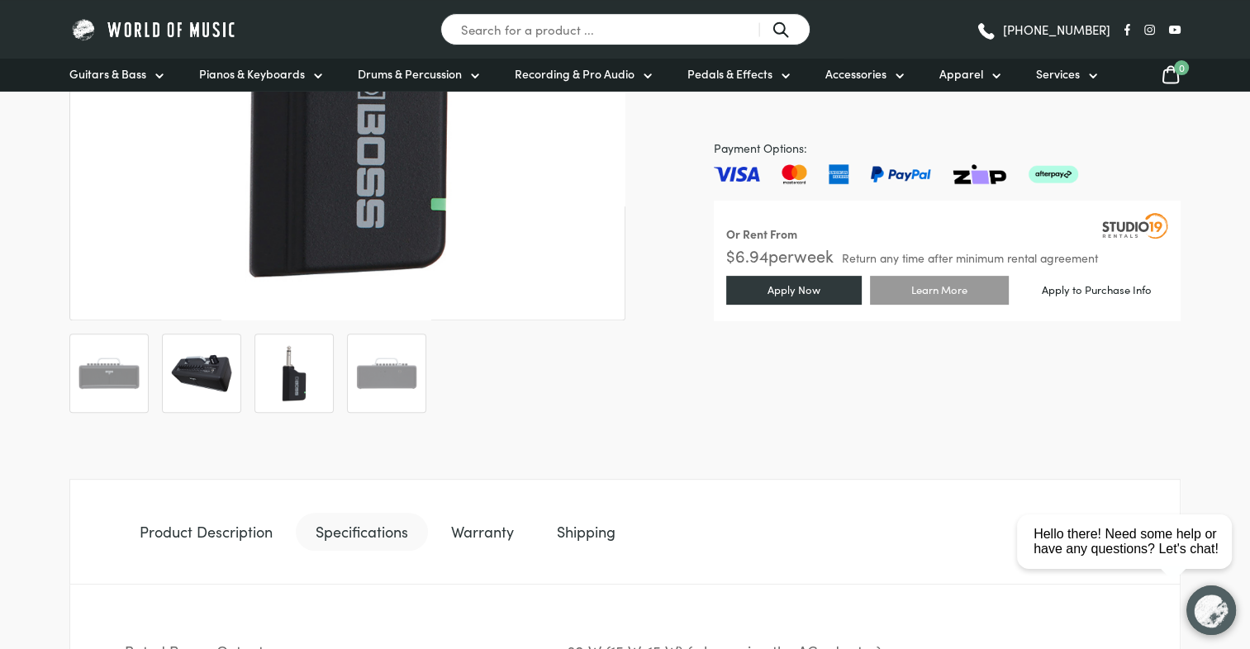
click at [232, 388] on li at bounding box center [201, 373] width 79 height 79
click at [213, 377] on img at bounding box center [201, 373] width 61 height 61
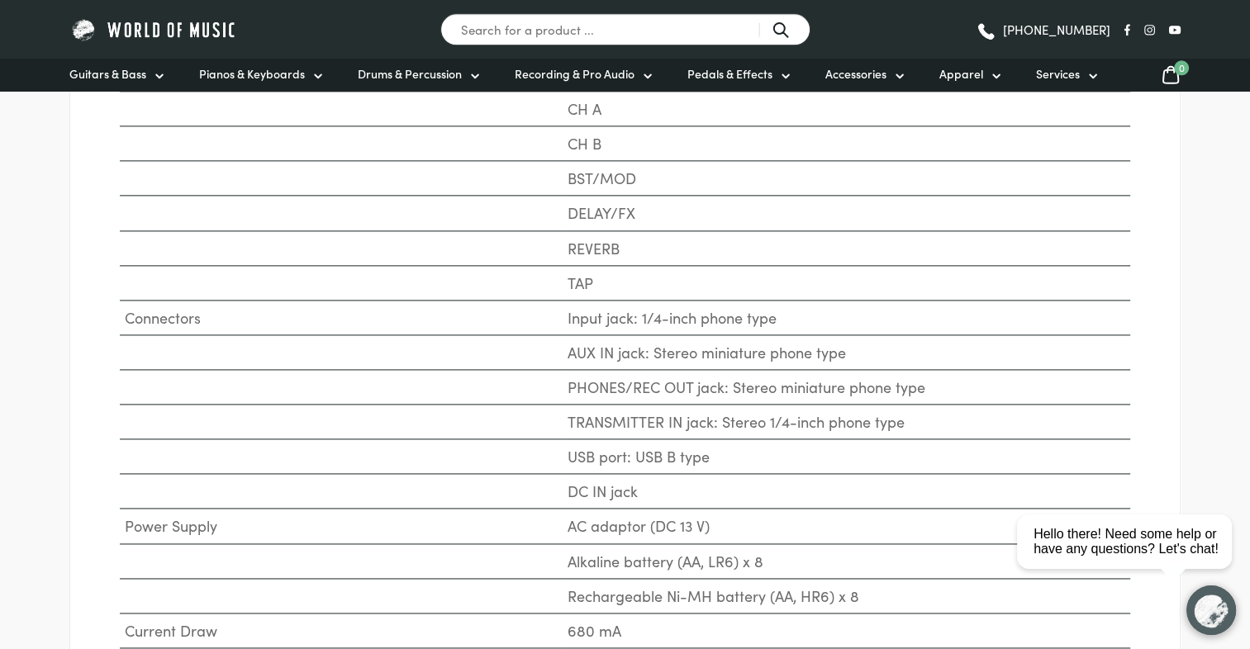
scroll to position [2148, 0]
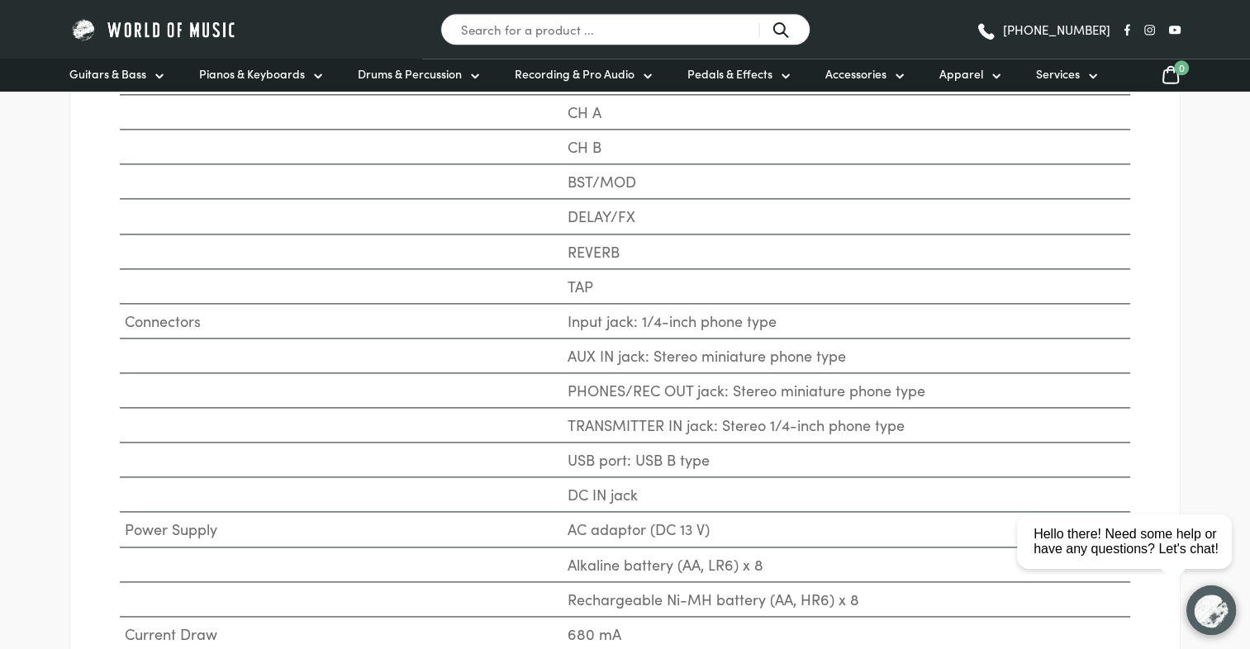
click at [687, 426] on td "TRANSMITTER IN jack: Stereo 1/4-inch phone type" at bounding box center [845, 425] width 567 height 35
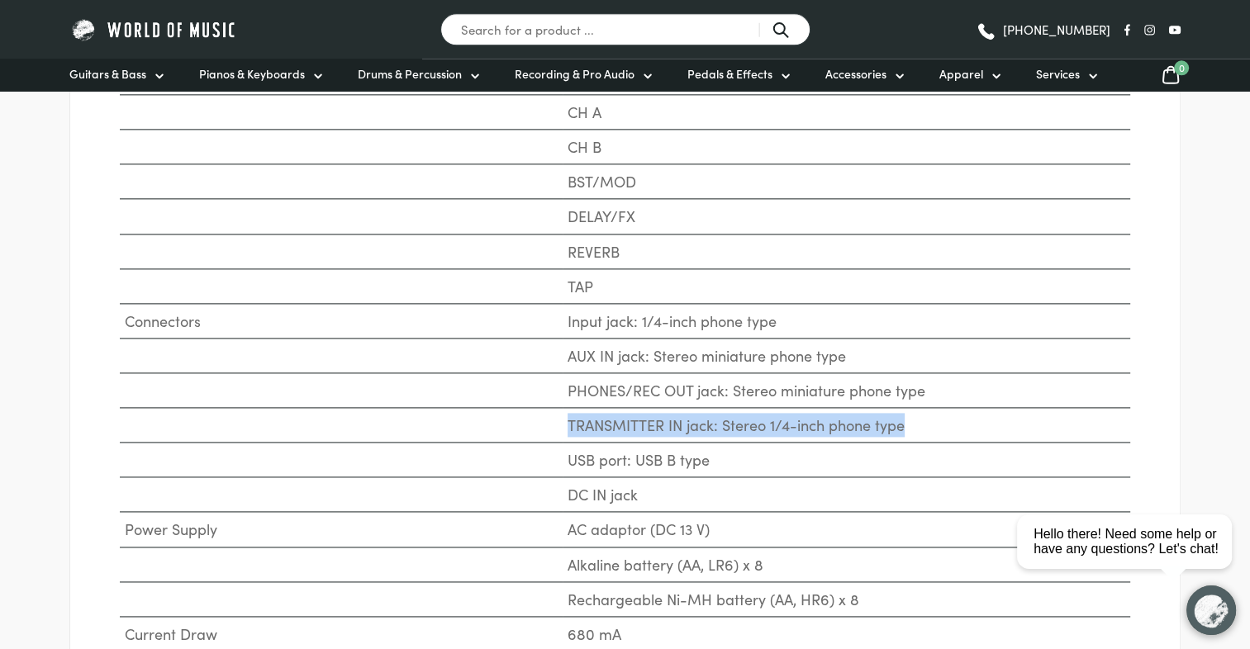
click at [687, 426] on td "TRANSMITTER IN jack: Stereo 1/4-inch phone type" at bounding box center [845, 425] width 567 height 35
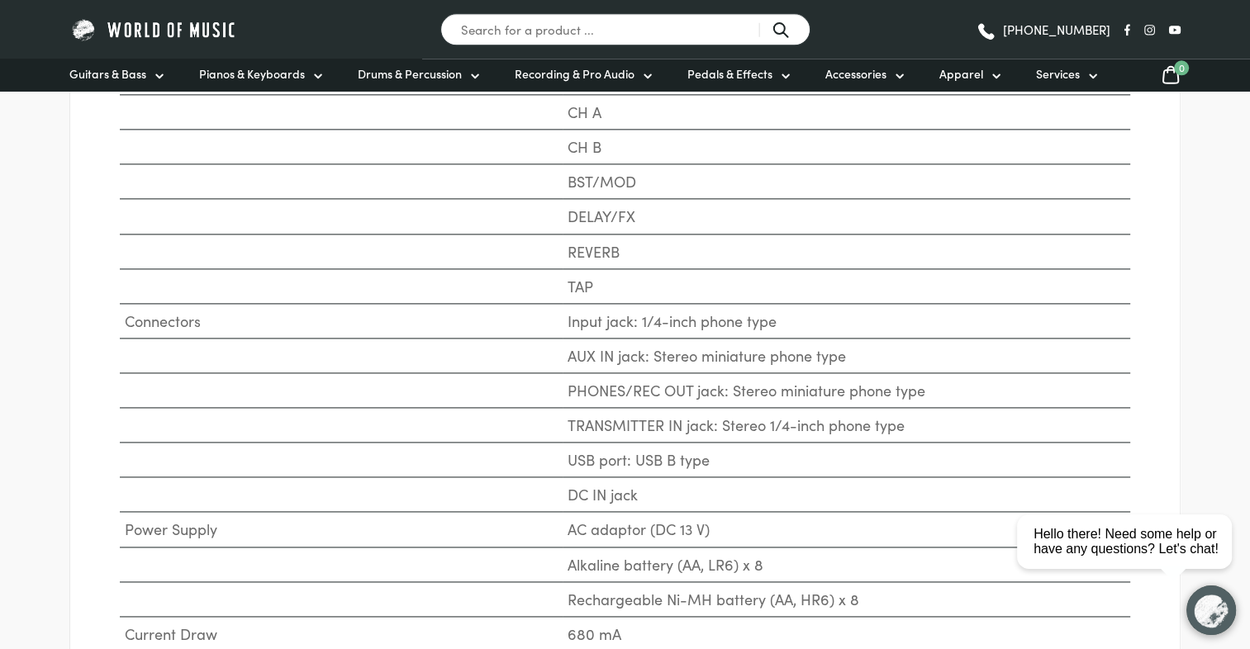
drag, startPoint x: 687, startPoint y: 426, endPoint x: 642, endPoint y: 382, distance: 63.7
click at [642, 382] on td "PHONES/REC OUT jack: Stereo miniature phone type" at bounding box center [845, 390] width 567 height 35
drag, startPoint x: 642, startPoint y: 382, endPoint x: 619, endPoint y: 358, distance: 32.7
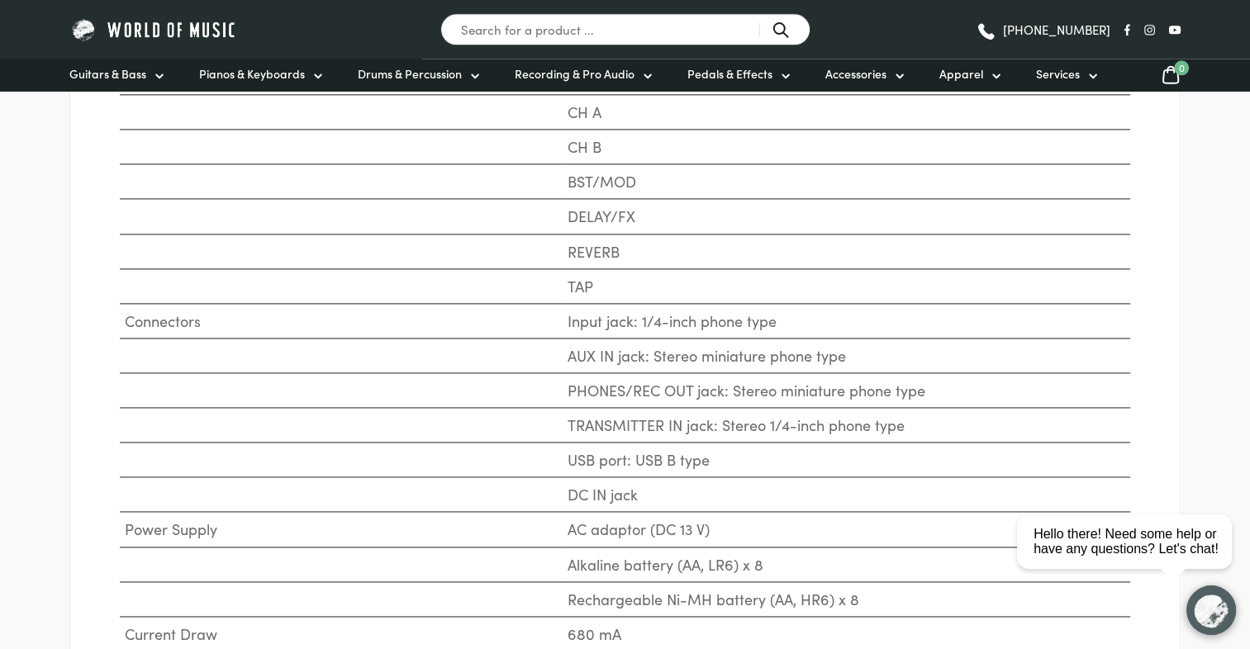
click at [619, 358] on td "AUX IN jack: Stereo miniature phone type" at bounding box center [845, 355] width 567 height 35
click at [618, 358] on td "AUX IN jack: Stereo miniature phone type" at bounding box center [845, 355] width 567 height 35
drag, startPoint x: 618, startPoint y: 358, endPoint x: 594, endPoint y: 312, distance: 51.4
click at [594, 312] on td "Input jack: 1/4-inch phone type" at bounding box center [845, 320] width 567 height 35
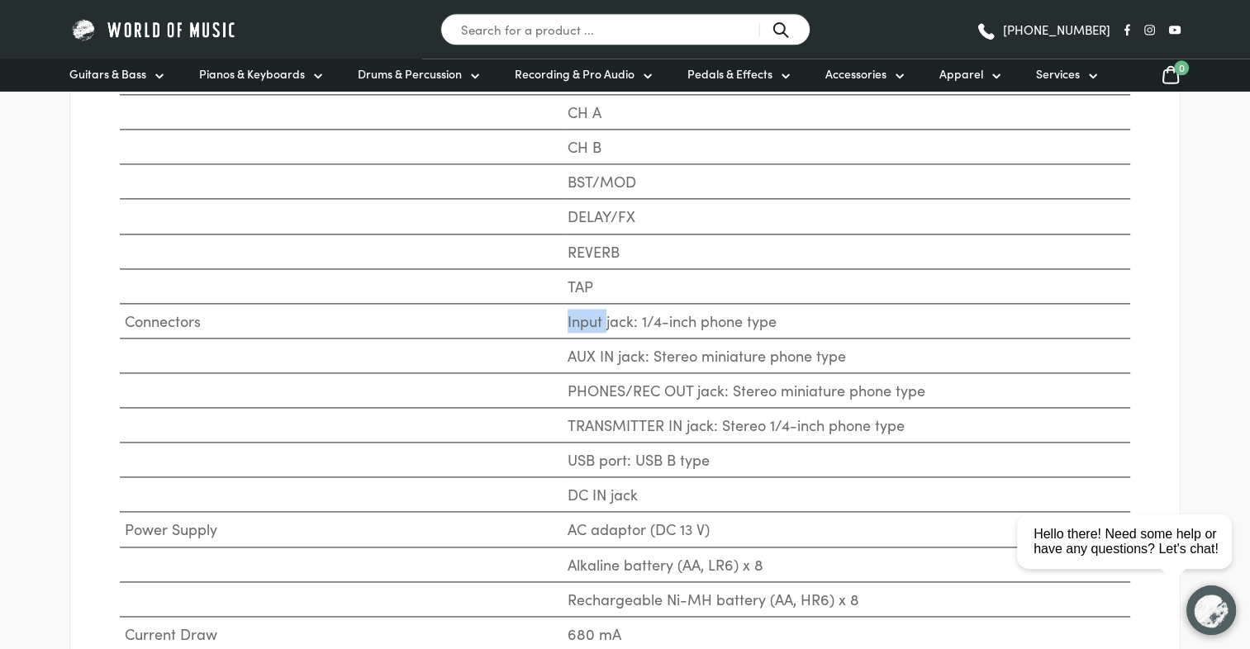
click at [594, 312] on td "Input jack: 1/4-inch phone type" at bounding box center [845, 320] width 567 height 35
drag, startPoint x: 594, startPoint y: 312, endPoint x: 616, endPoint y: 382, distance: 73.7
click at [616, 382] on td "PHONES/REC OUT jack: Stereo miniature phone type" at bounding box center [845, 390] width 567 height 35
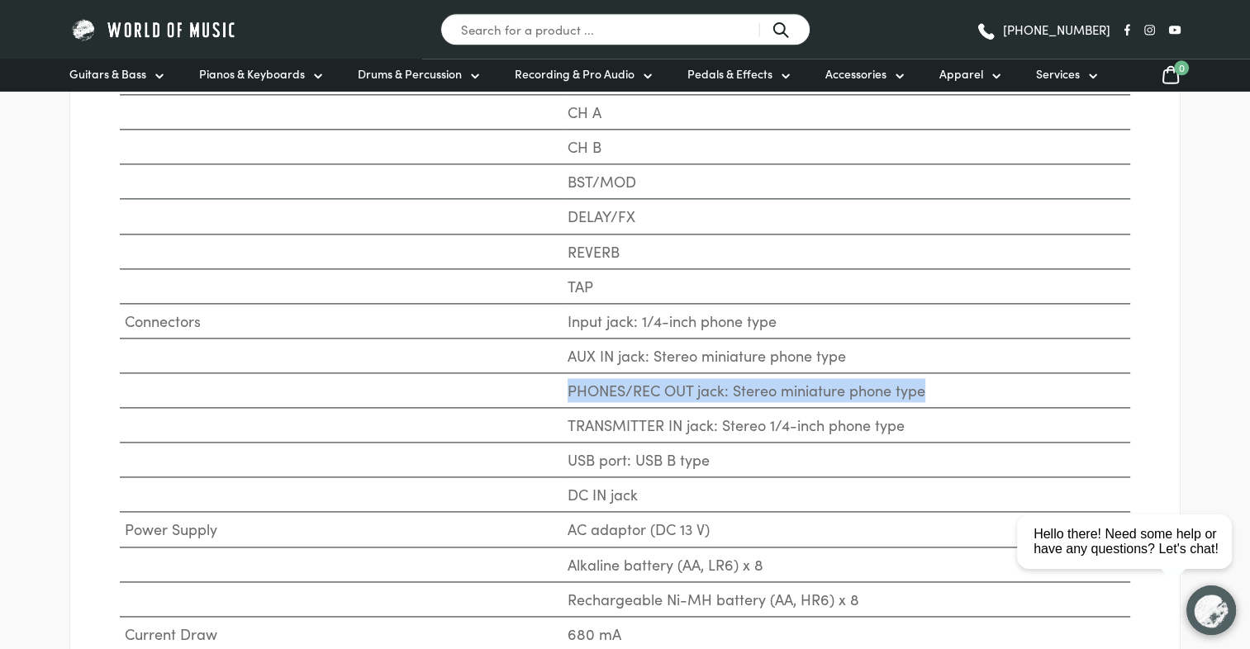
click at [616, 382] on td "PHONES/REC OUT jack: Stereo miniature phone type" at bounding box center [845, 390] width 567 height 35
drag, startPoint x: 616, startPoint y: 382, endPoint x: 631, endPoint y: 414, distance: 34.7
click at [631, 414] on td "TRANSMITTER IN jack: Stereo 1/4-inch phone type" at bounding box center [845, 425] width 567 height 35
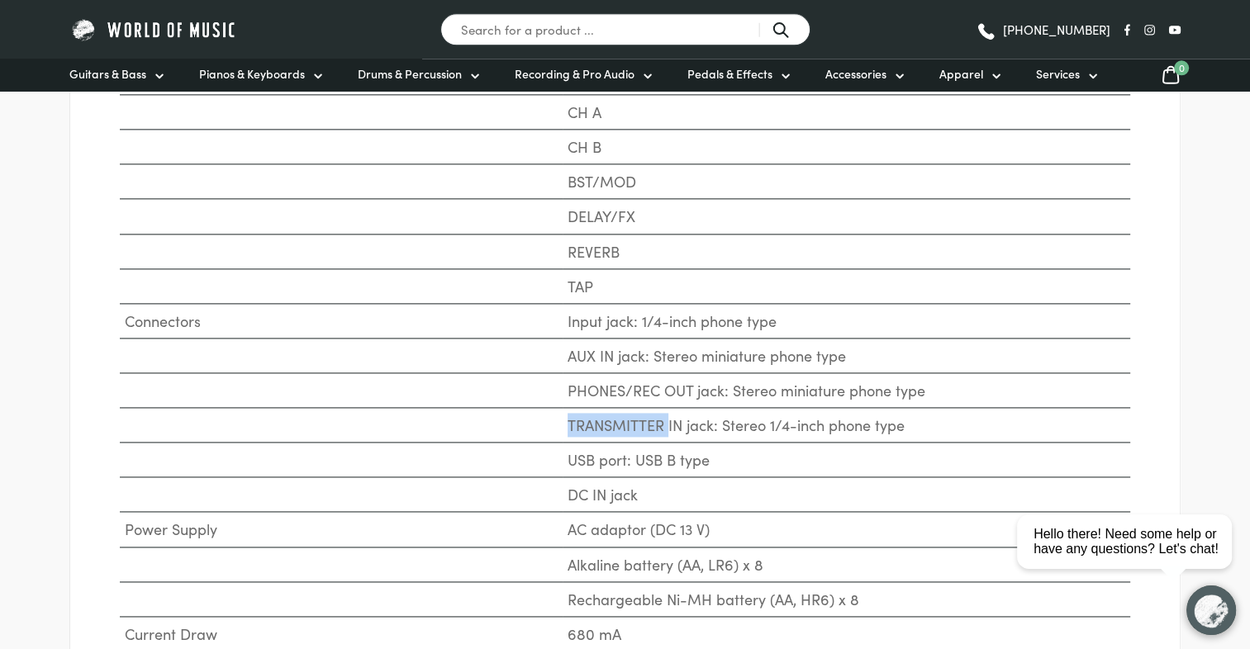
click at [631, 414] on td "TRANSMITTER IN jack: Stereo 1/4-inch phone type" at bounding box center [845, 425] width 567 height 35
drag, startPoint x: 631, startPoint y: 414, endPoint x: 636, endPoint y: 448, distance: 34.2
click at [636, 448] on td "USB port: USB B type" at bounding box center [845, 460] width 567 height 35
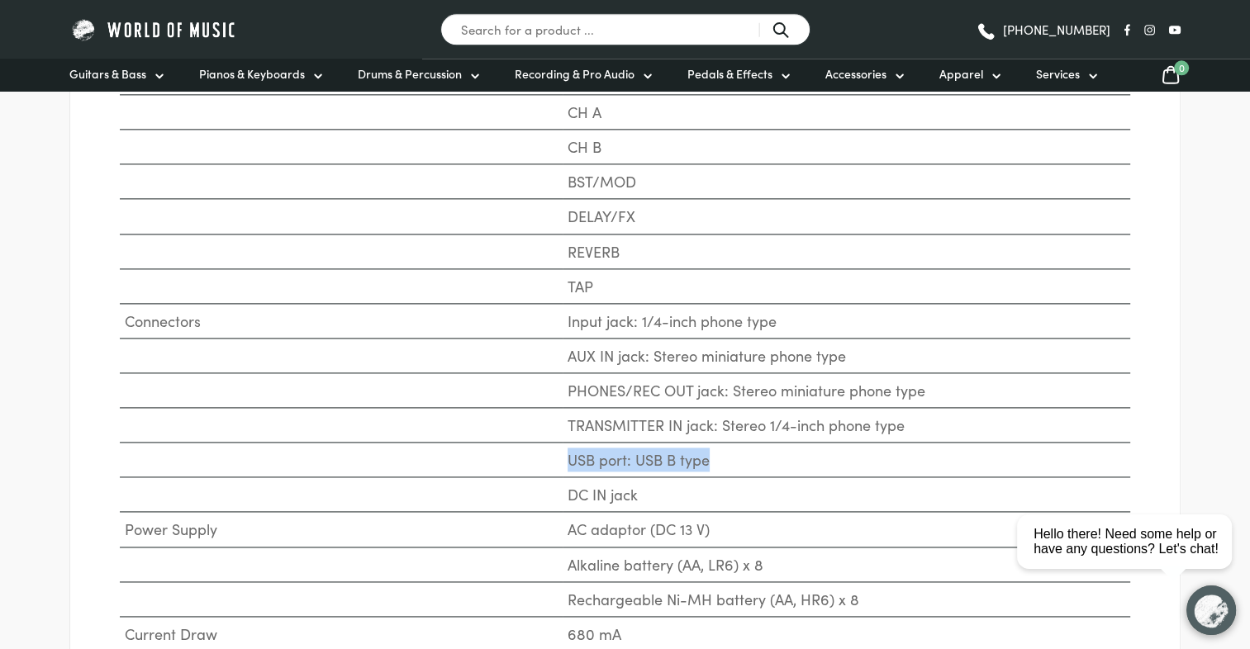
click at [636, 448] on td "USB port: USB B type" at bounding box center [845, 460] width 567 height 35
drag, startPoint x: 636, startPoint y: 448, endPoint x: 610, endPoint y: 472, distance: 35.7
click at [610, 477] on td "DC IN jack" at bounding box center [845, 494] width 567 height 35
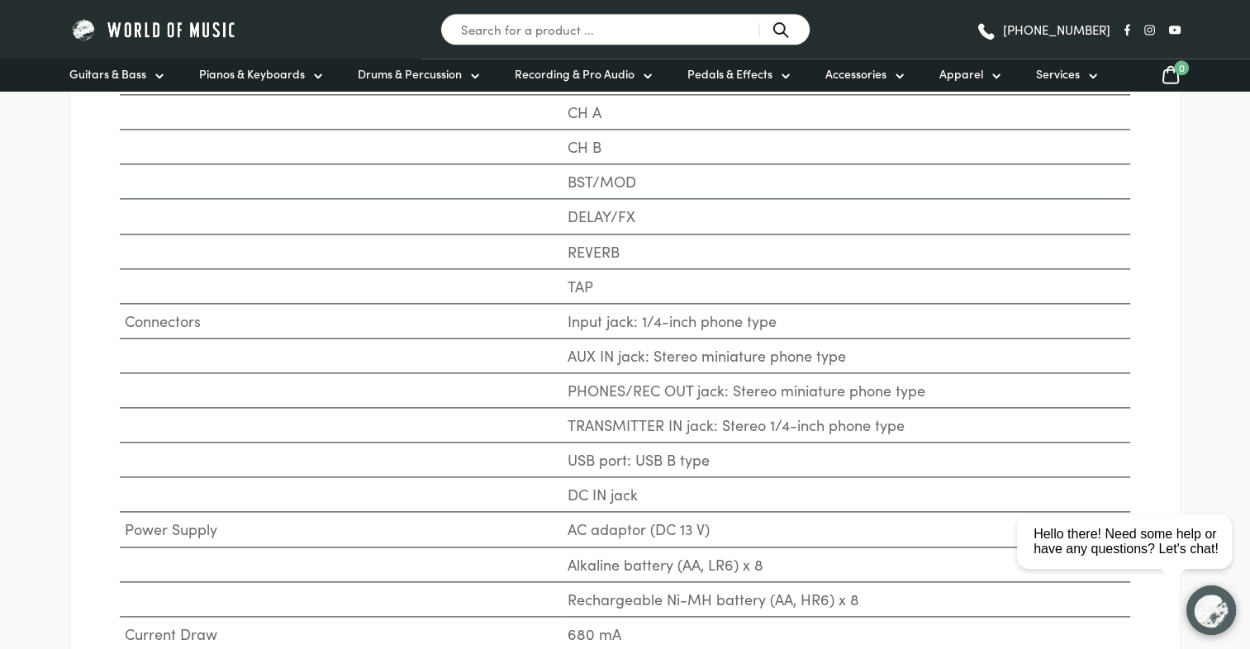
drag, startPoint x: 610, startPoint y: 472, endPoint x: 619, endPoint y: 514, distance: 43.1
click at [619, 514] on td "AC adaptor (DC 13 V)" at bounding box center [845, 529] width 567 height 35
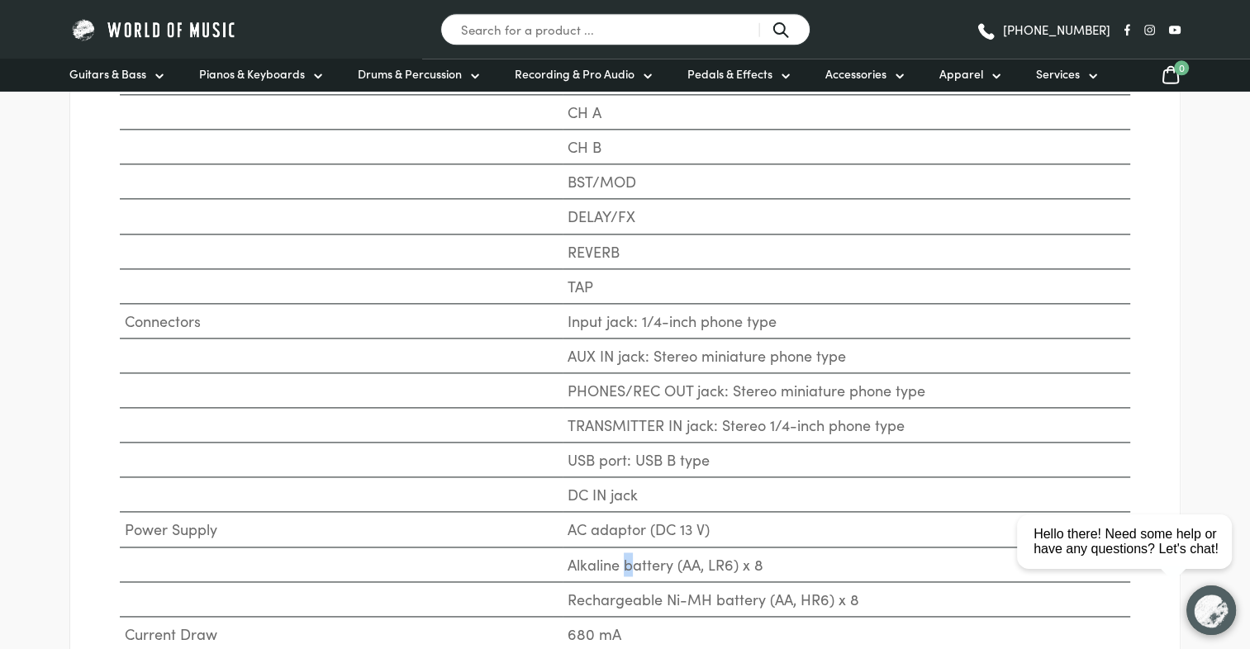
drag, startPoint x: 619, startPoint y: 514, endPoint x: 629, endPoint y: 557, distance: 44.3
click at [629, 557] on td "Alkaline battery (AA, LR6) x 8" at bounding box center [845, 564] width 567 height 35
click at [629, 556] on td "Alkaline battery (AA, LR6) x 8" at bounding box center [845, 564] width 567 height 35
drag, startPoint x: 629, startPoint y: 556, endPoint x: 633, endPoint y: 586, distance: 30.8
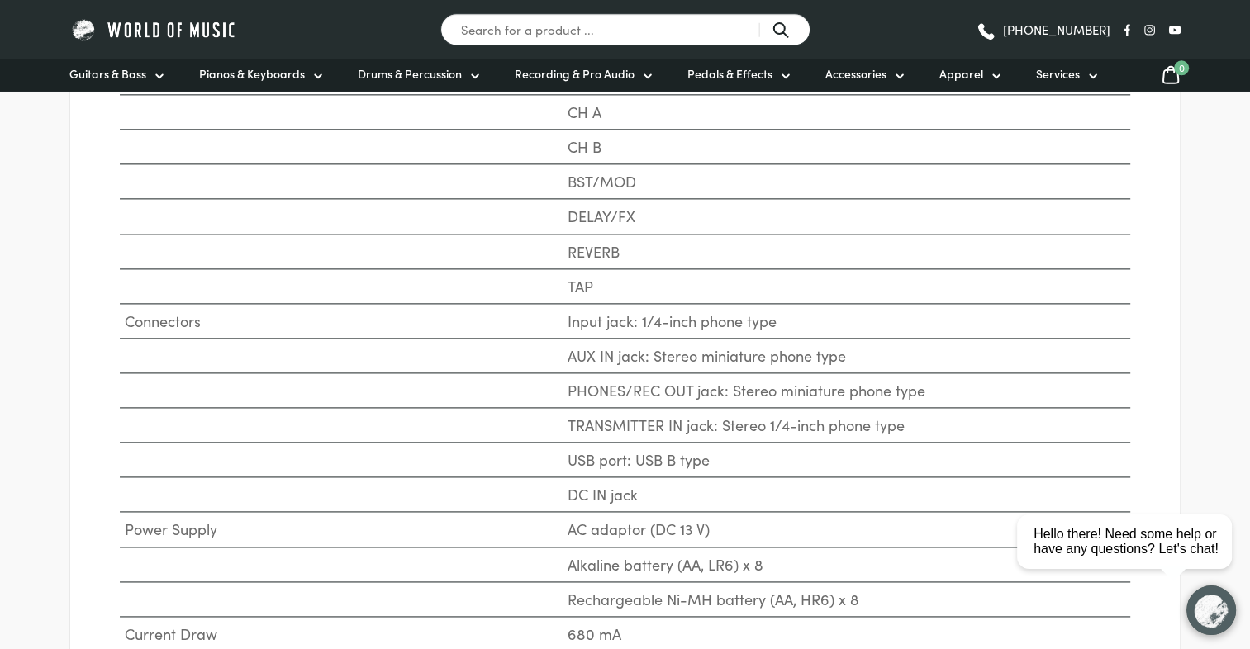
click at [634, 596] on td "Rechargeable Ni-MH battery (AA, HR6) x 8" at bounding box center [845, 598] width 567 height 35
click at [633, 586] on td "Rechargeable Ni-MH battery (AA, HR6) x 8" at bounding box center [845, 598] width 567 height 35
click at [631, 584] on td "Rechargeable Ni-MH battery (AA, HR6) x 8" at bounding box center [845, 598] width 567 height 35
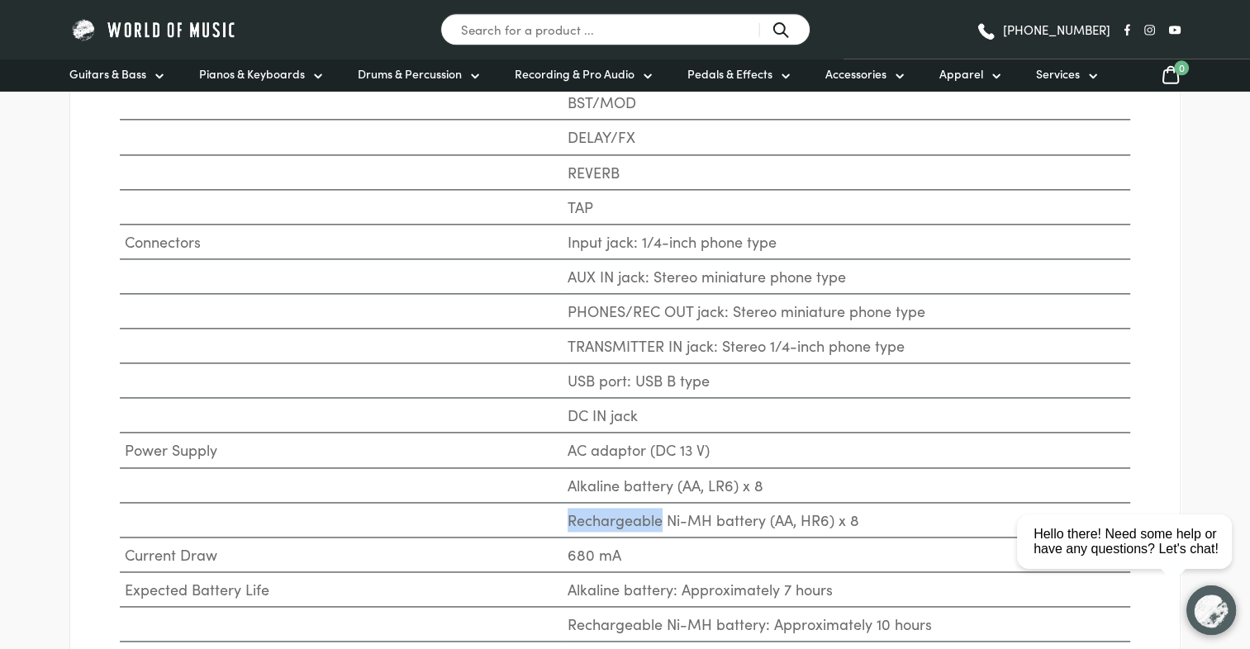
scroll to position [2230, 0]
click at [603, 534] on td "680 mA" at bounding box center [845, 551] width 567 height 35
drag, startPoint x: 603, startPoint y: 531, endPoint x: 611, endPoint y: 510, distance: 22.2
click at [611, 510] on td "Rechargeable Ni-MH battery (AA, HR6) x 8" at bounding box center [845, 516] width 567 height 35
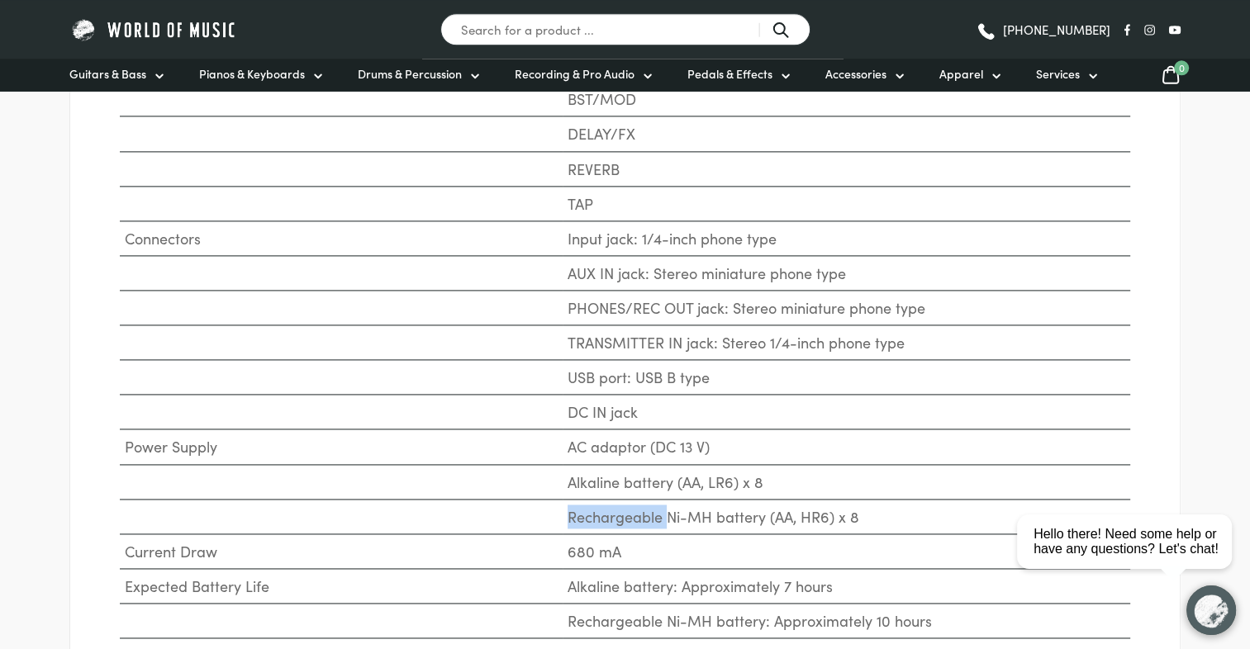
click at [611, 510] on td "Rechargeable Ni-MH battery (AA, HR6) x 8" at bounding box center [845, 516] width 567 height 35
drag, startPoint x: 611, startPoint y: 510, endPoint x: 611, endPoint y: 537, distance: 26.4
click at [611, 537] on td "680 mA" at bounding box center [845, 551] width 567 height 35
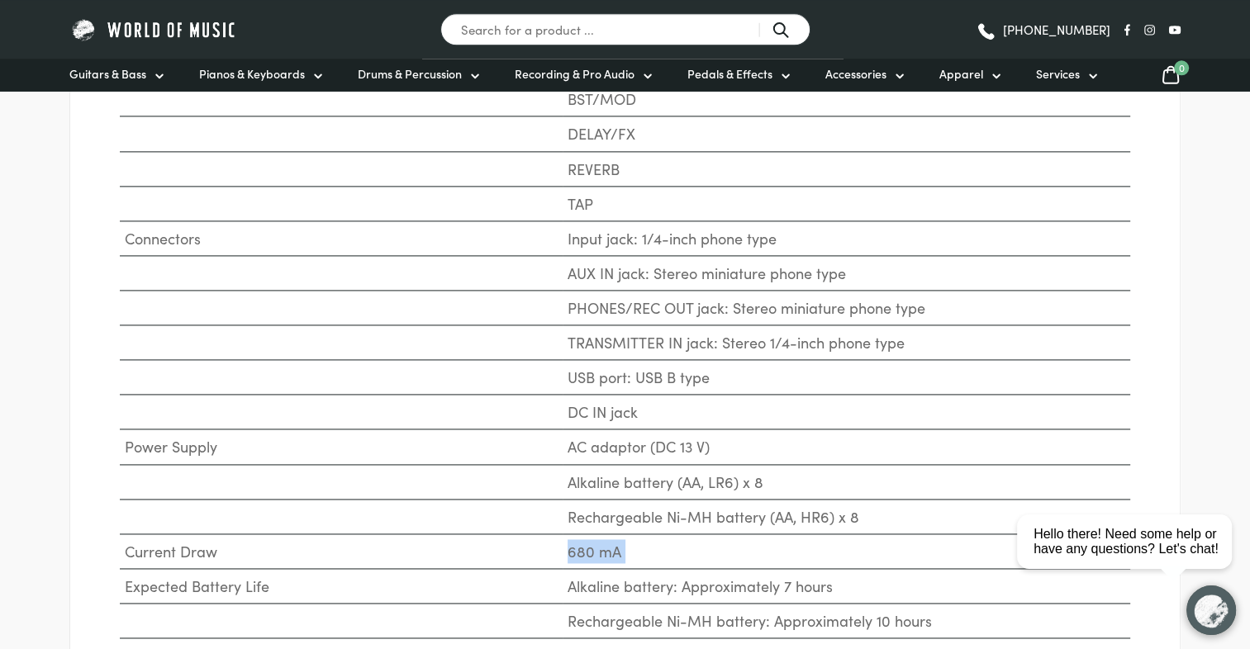
click at [611, 537] on td "680 mA" at bounding box center [845, 551] width 567 height 35
drag, startPoint x: 611, startPoint y: 537, endPoint x: 605, endPoint y: 505, distance: 32.7
click at [605, 506] on td "Rechargeable Ni-MH battery (AA, HR6) x 8" at bounding box center [845, 516] width 567 height 35
click at [605, 505] on td "Rechargeable Ni-MH battery (AA, HR6) x 8" at bounding box center [845, 516] width 567 height 35
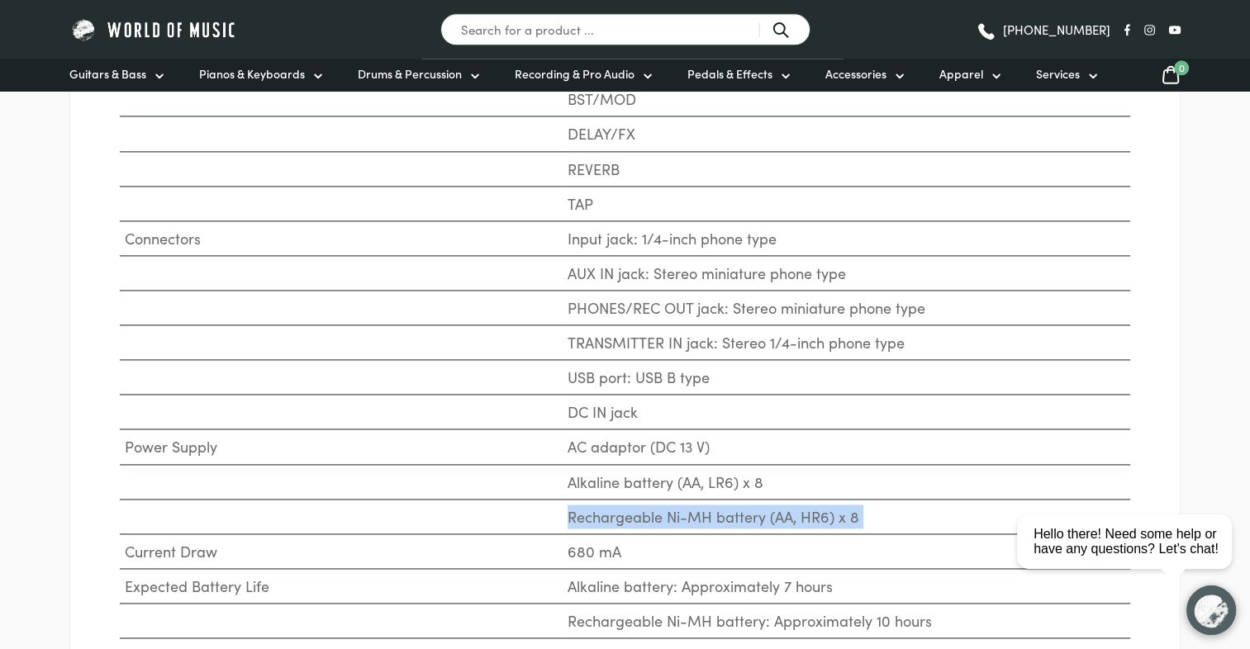
click at [605, 505] on td "Rechargeable Ni-MH battery (AA, HR6) x 8" at bounding box center [845, 516] width 567 height 35
drag, startPoint x: 605, startPoint y: 505, endPoint x: 695, endPoint y: 537, distance: 94.8
click at [695, 537] on td "680 mA" at bounding box center [845, 551] width 567 height 35
